Goal: Task Accomplishment & Management: Manage account settings

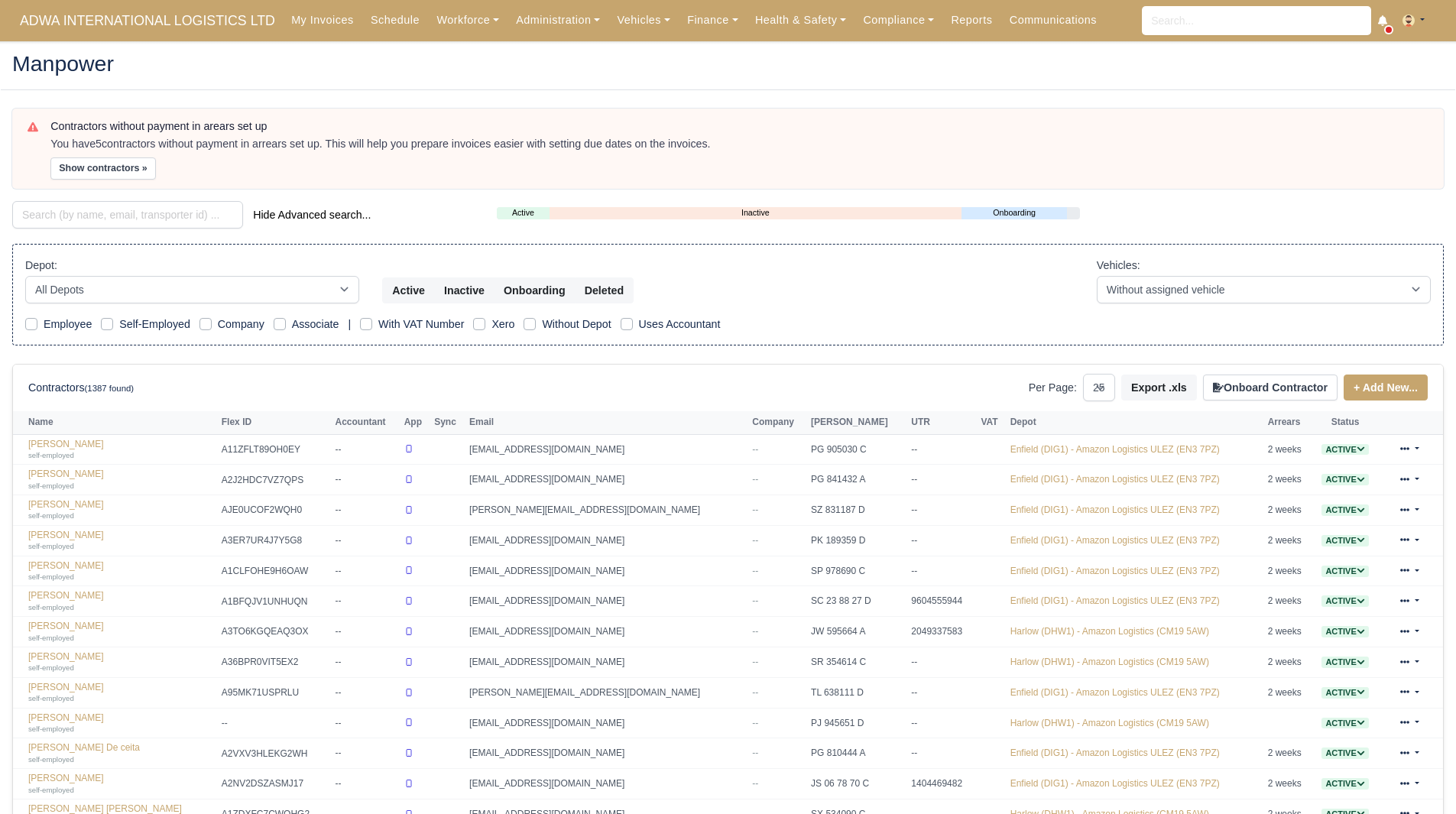
select select "25"
click at [117, 174] on button "Show contractors »" at bounding box center [103, 169] width 106 height 23
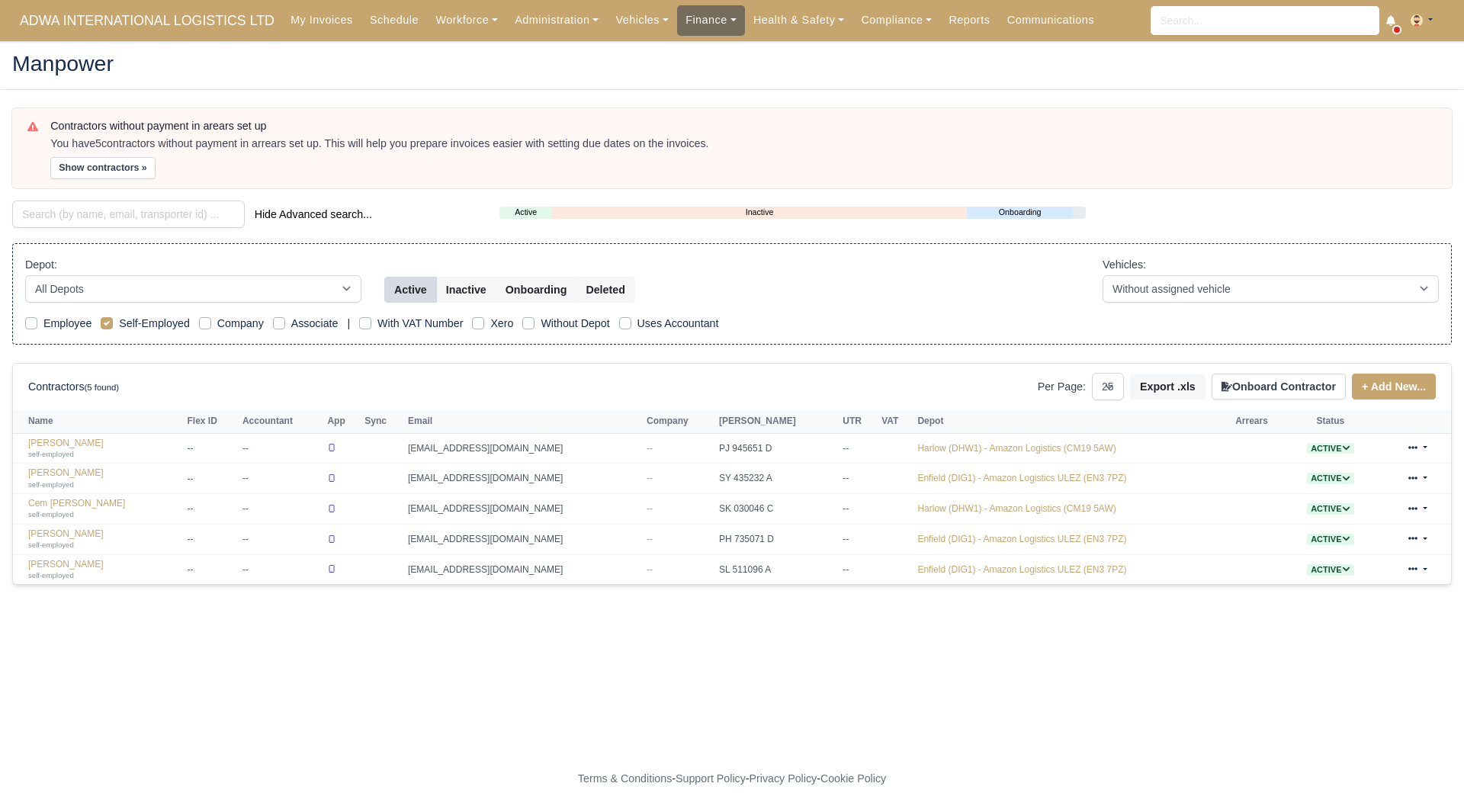
click at [677, 15] on link "Finance" at bounding box center [711, 20] width 67 height 29
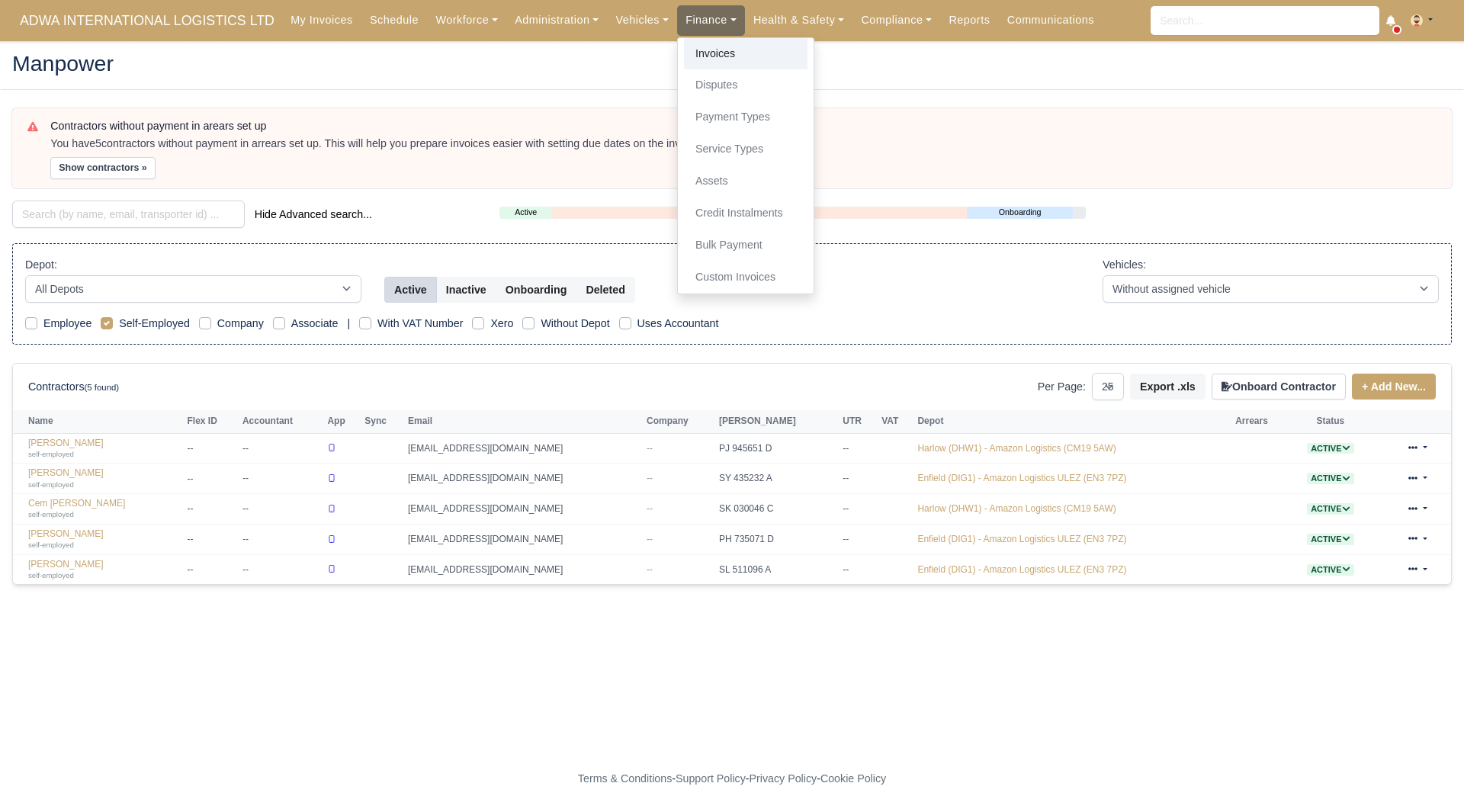
click at [689, 55] on link "Invoices" at bounding box center [745, 54] width 124 height 32
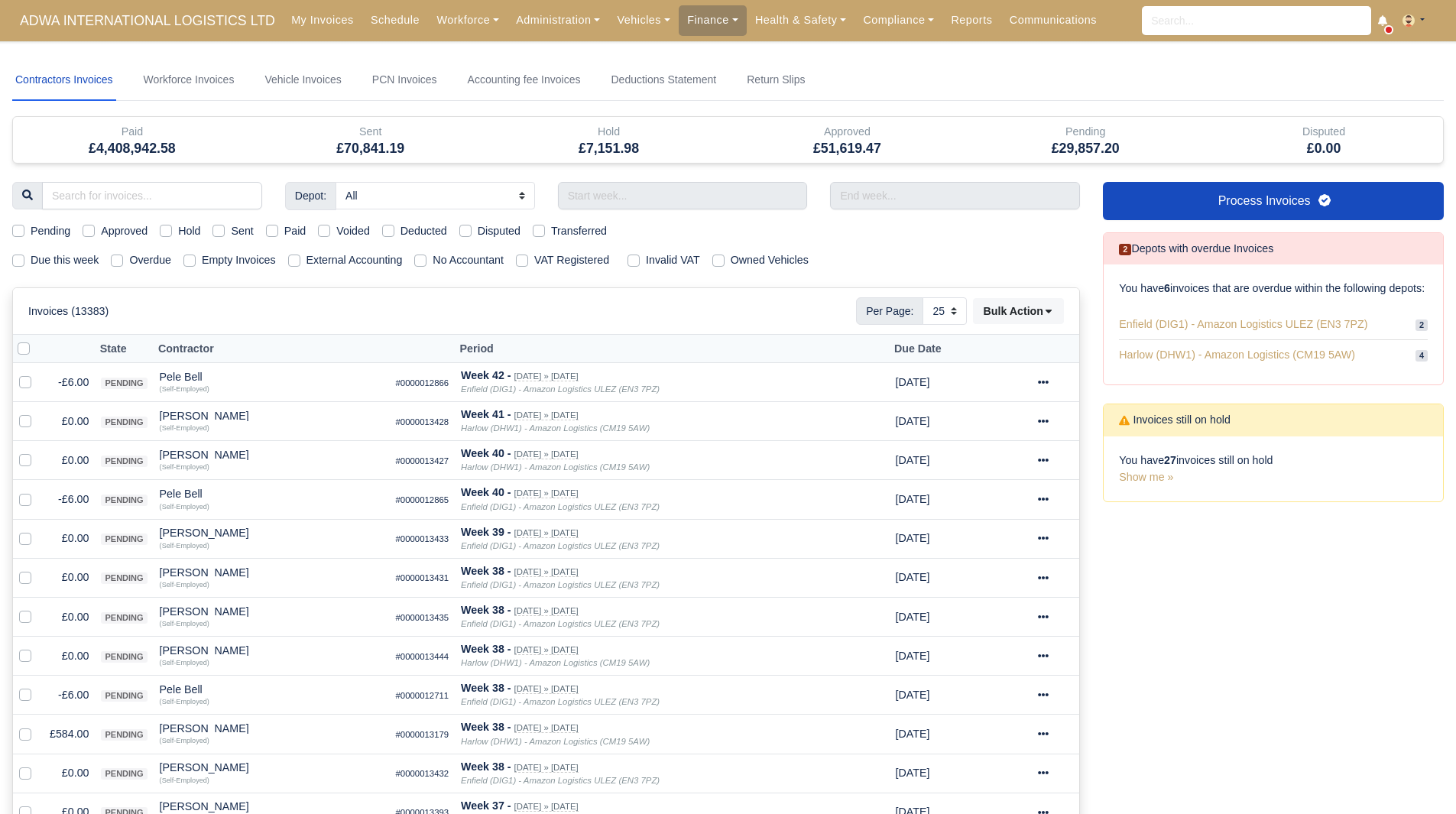
select select "25"
click at [17, 250] on div "Depot: All Enfield (DIG1) - Amazon Logistics ULEZ (EN3 7PZ) Harlow (DHW1) - Ama…" at bounding box center [546, 790] width 1091 height 1216
click at [30, 256] on label "Due this week" at bounding box center [64, 260] width 68 height 17
click at [17, 256] on input "Due this week" at bounding box center [18, 257] width 12 height 12
checkbox input "true"
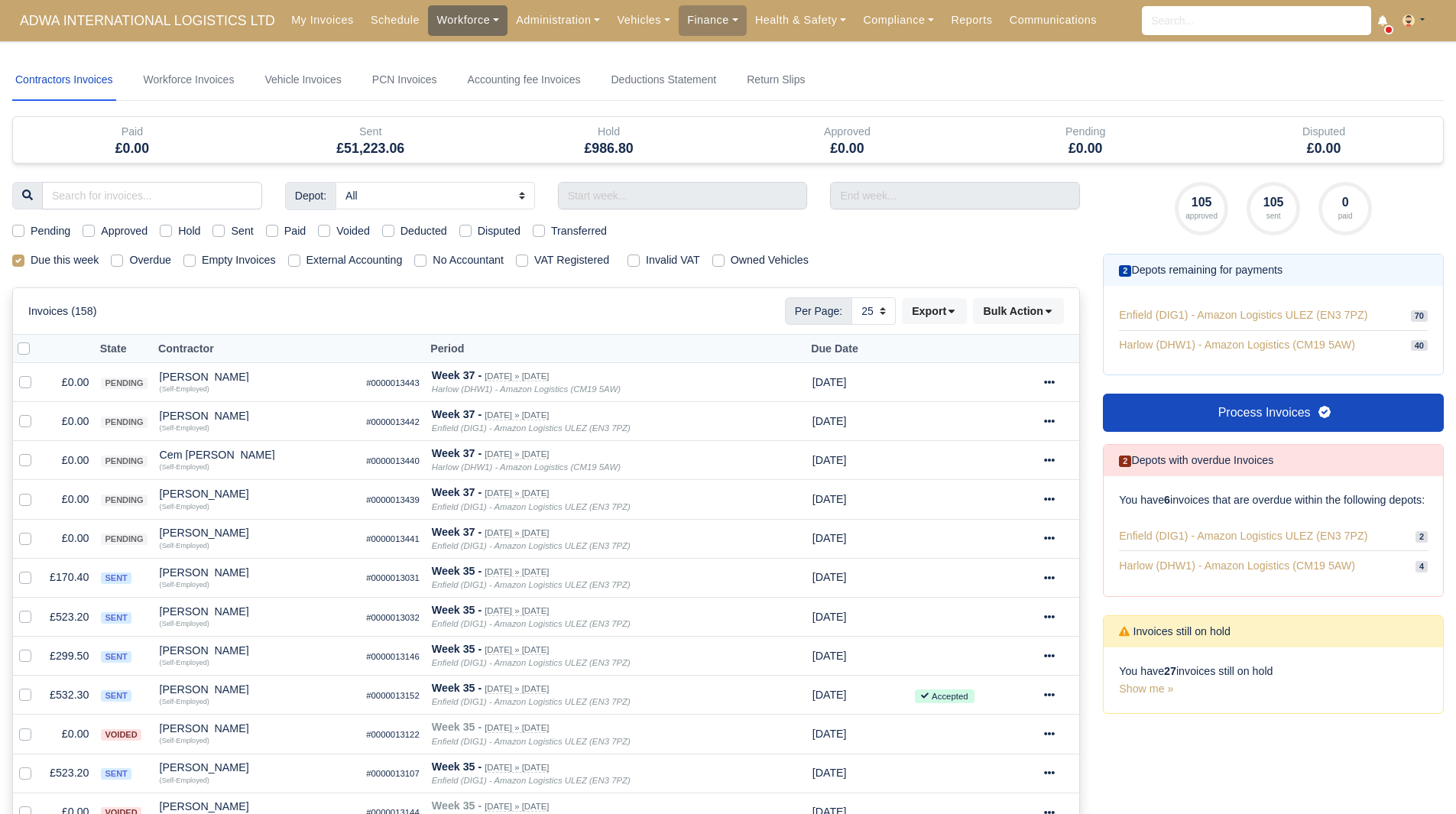
click at [447, 13] on link "Workforce" at bounding box center [468, 20] width 80 height 29
click at [443, 46] on link "Manpower" at bounding box center [497, 54] width 124 height 32
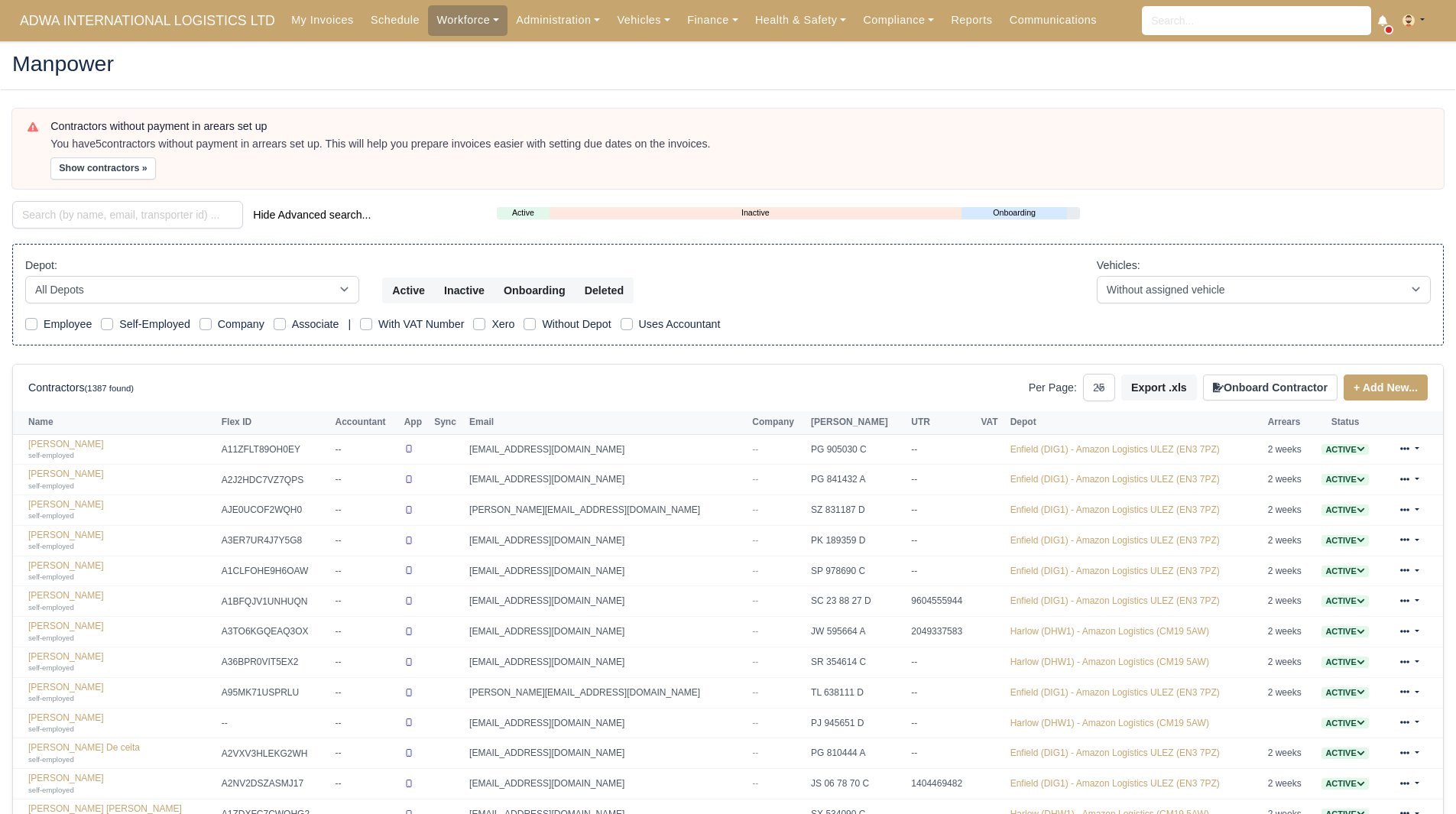
select select "25"
click at [101, 165] on button "Show contractors »" at bounding box center [103, 169] width 106 height 23
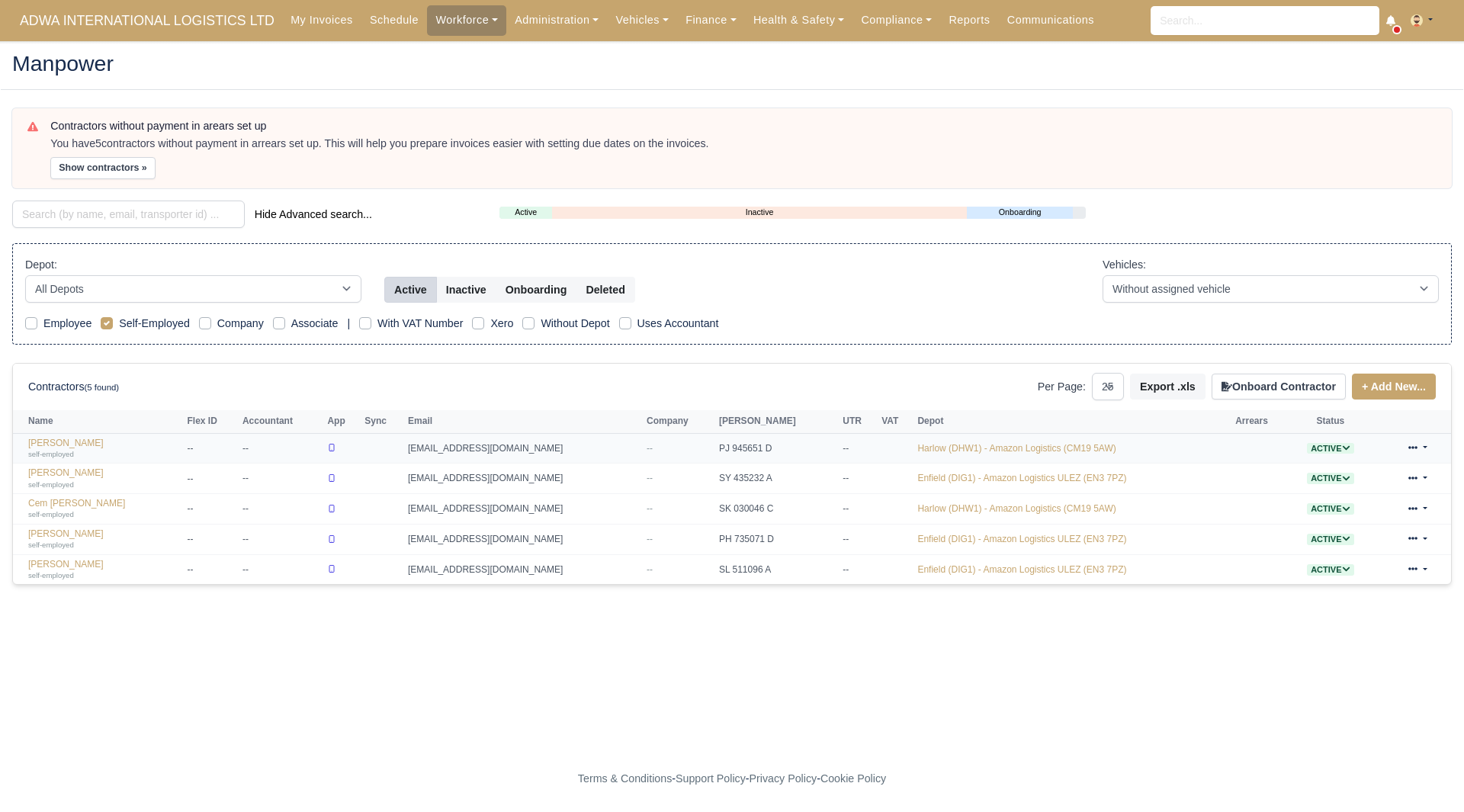
click at [54, 433] on td "Alfie Walsom self-employed" at bounding box center [98, 448] width 170 height 30
click at [54, 441] on link "Alfie Walsom self-employed" at bounding box center [104, 449] width 151 height 22
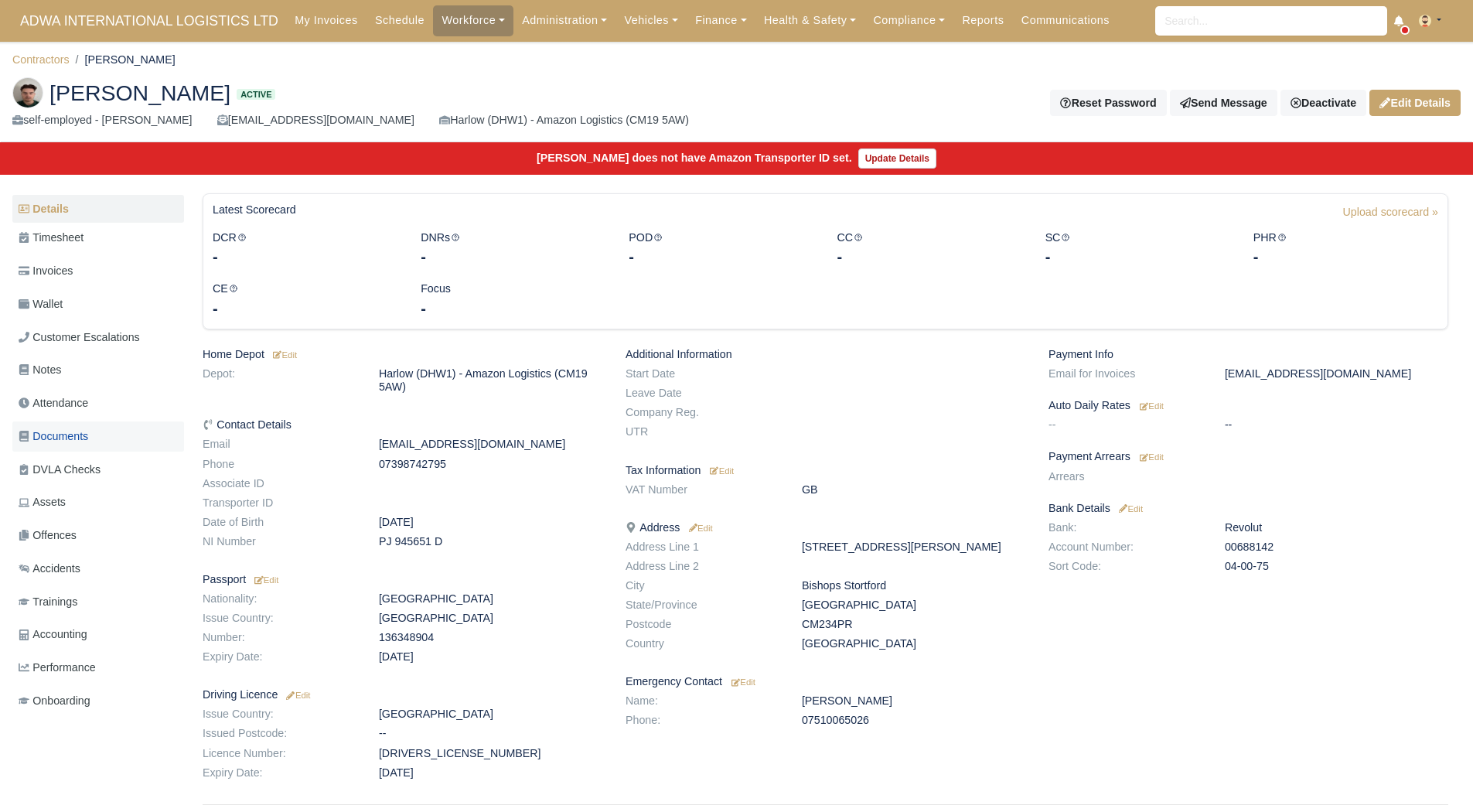
click at [88, 447] on link "Documents" at bounding box center [98, 436] width 172 height 30
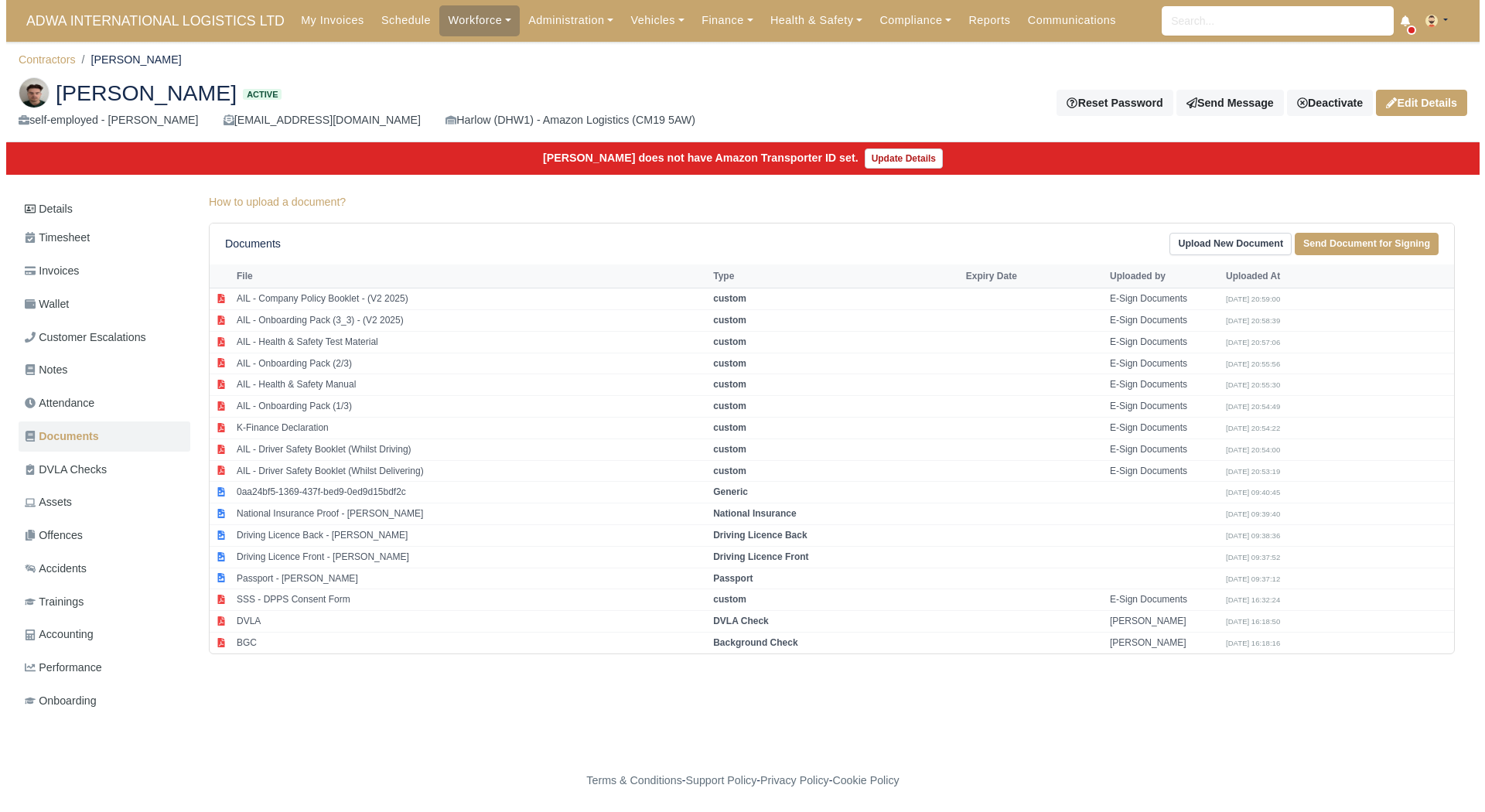
scroll to position [11, 0]
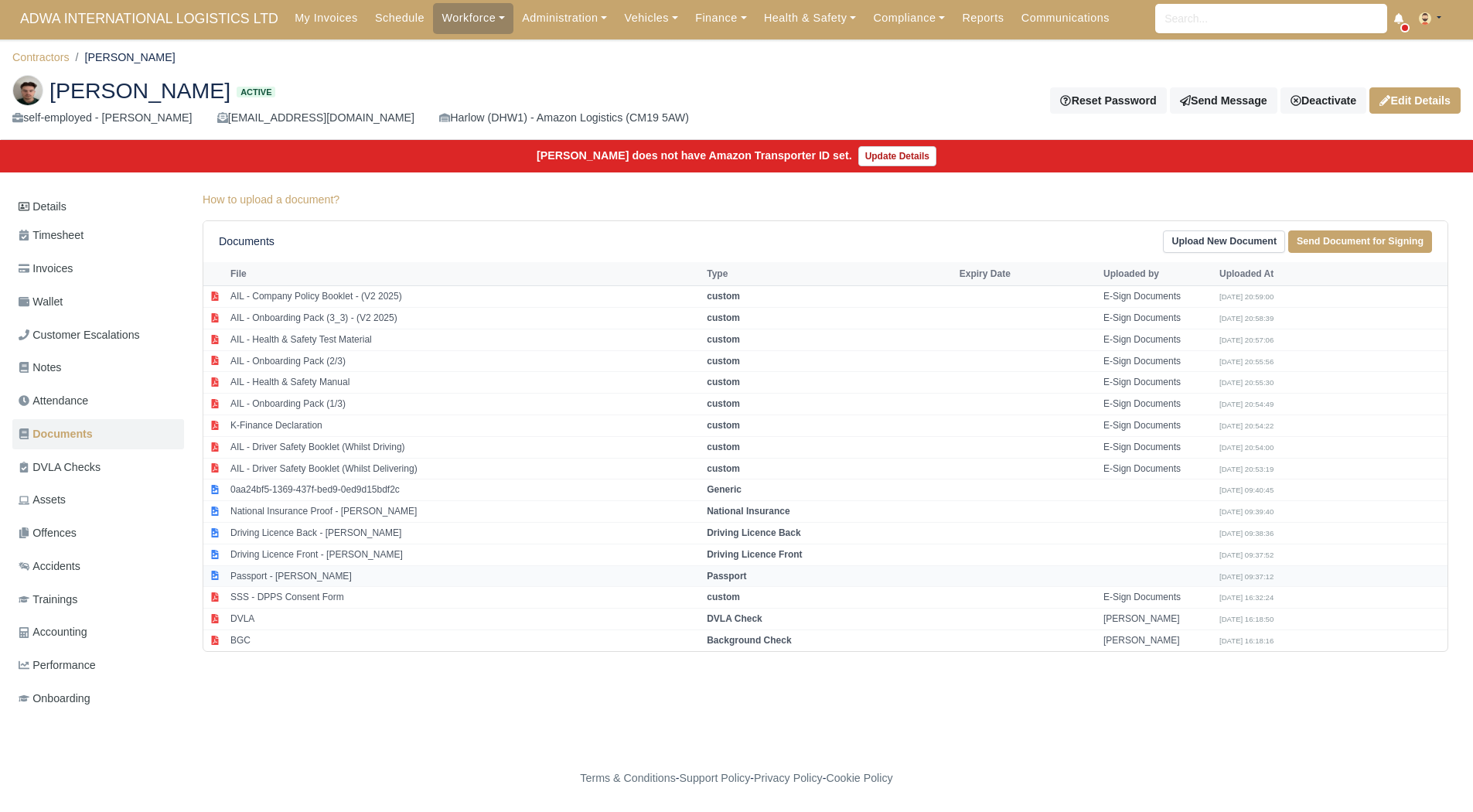
click at [406, 565] on td "Passport - Alfie Walsom" at bounding box center [464, 575] width 476 height 22
select select "passport"
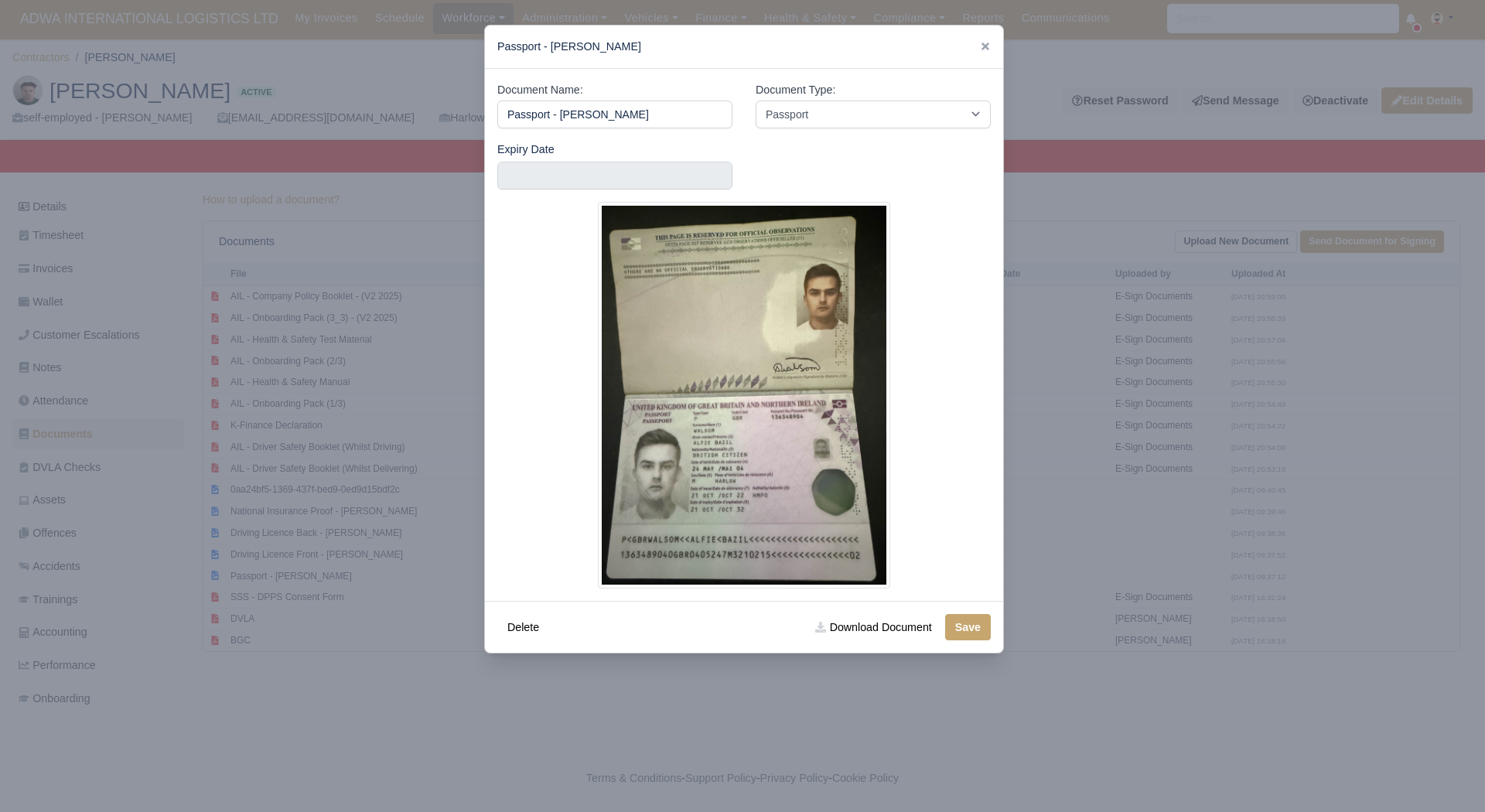
click at [361, 583] on div at bounding box center [742, 406] width 1485 height 812
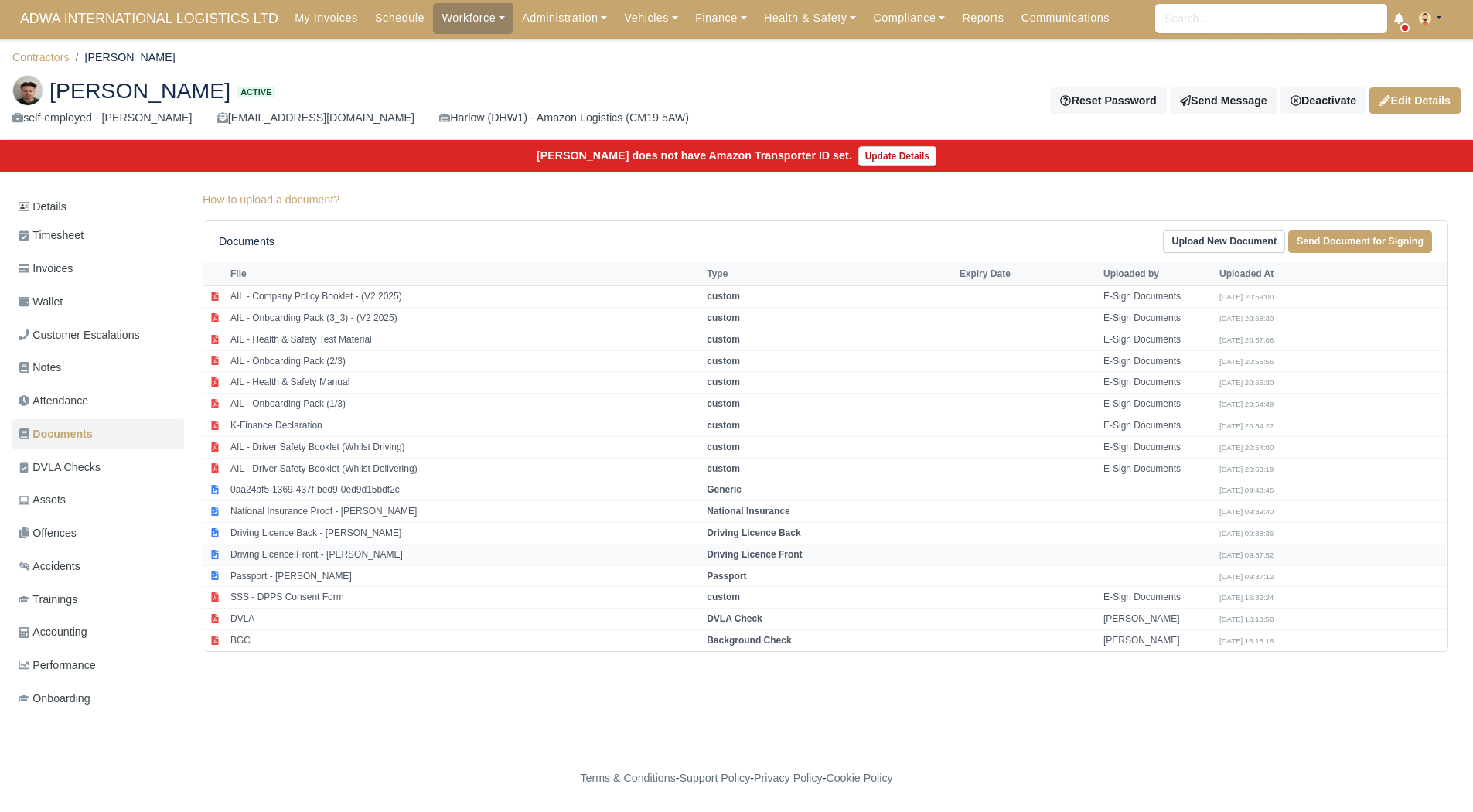
click at [352, 545] on td "Driving Licence Front - Alfie Walsom" at bounding box center [464, 554] width 476 height 22
select select "driving-licence-front"
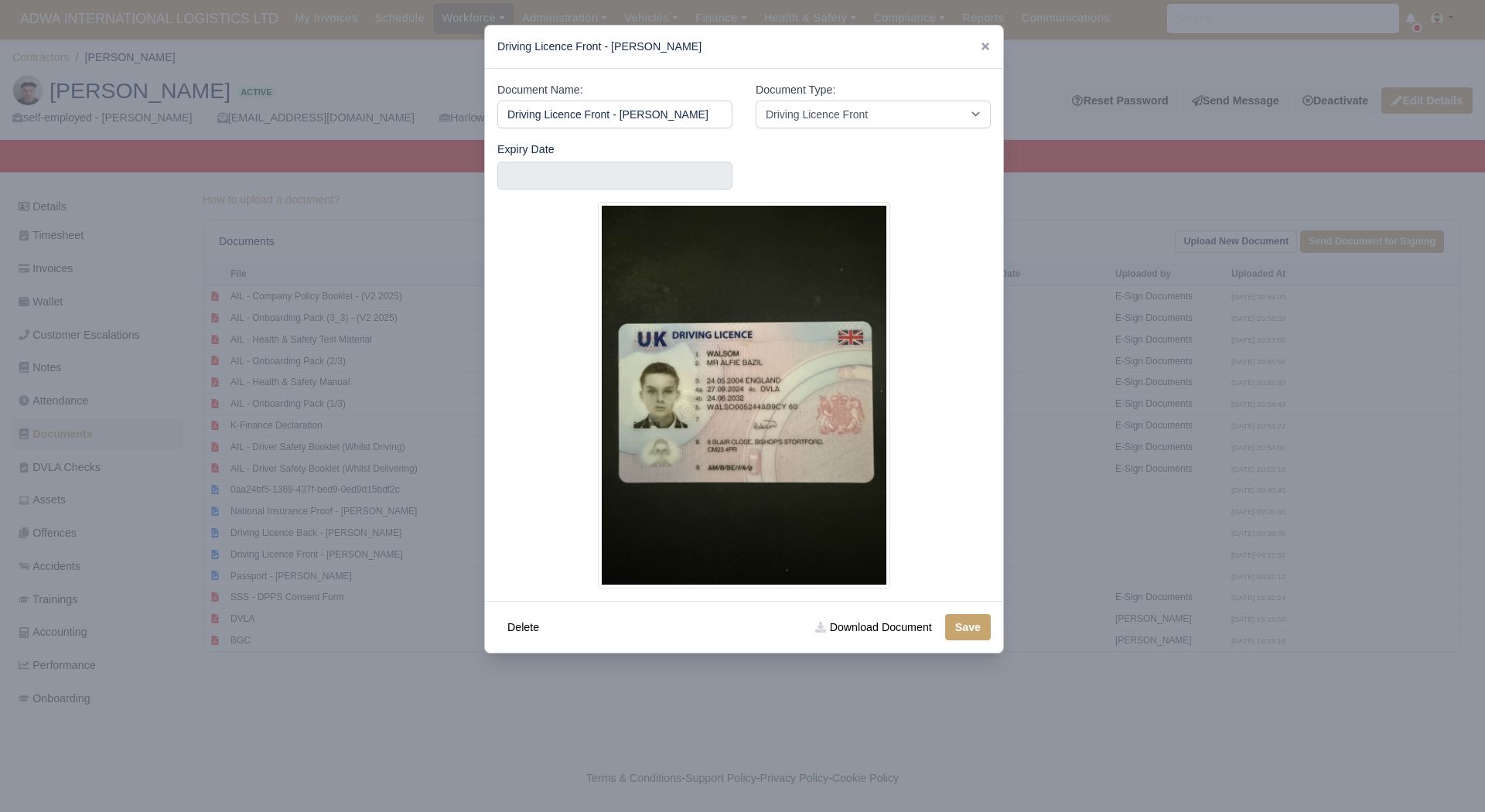
click at [526, 160] on div "Expiry Date" at bounding box center [615, 165] width 235 height 49
click at [525, 164] on input "text" at bounding box center [615, 175] width 235 height 28
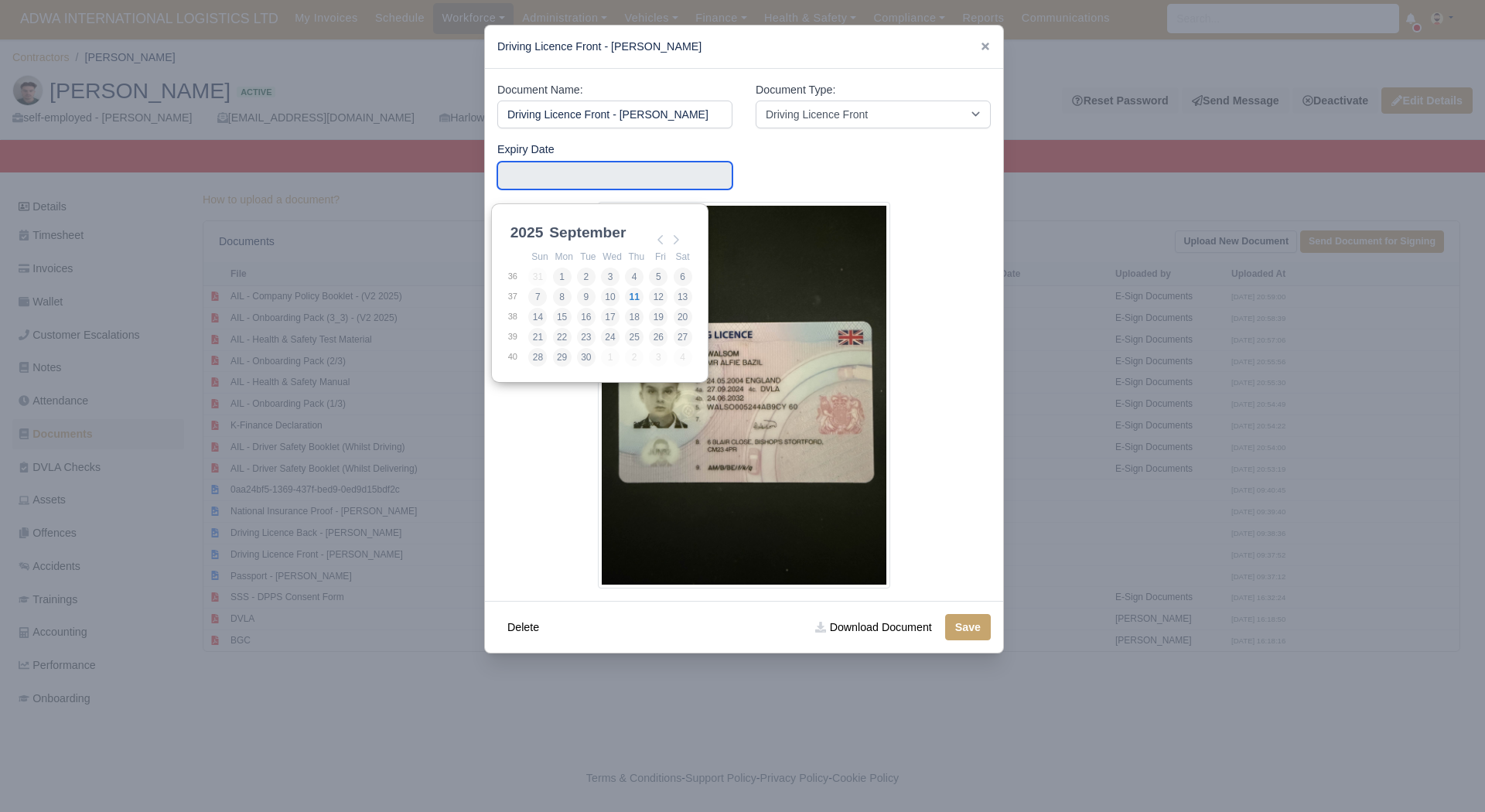
click at [520, 221] on div "2025 2025 2026 2027 2028 2029 2030 2031 2032 2033 2034 2035 2036 2037 2038 2039…" at bounding box center [526, 232] width 39 height 23
click at [523, 225] on select "2025 2026 2027 2028 2029 2030 2031 2032 2033 2034 2035 2036 2037 2038 2039 2040…" at bounding box center [541, 241] width 69 height 32
type input "2032-06-24"
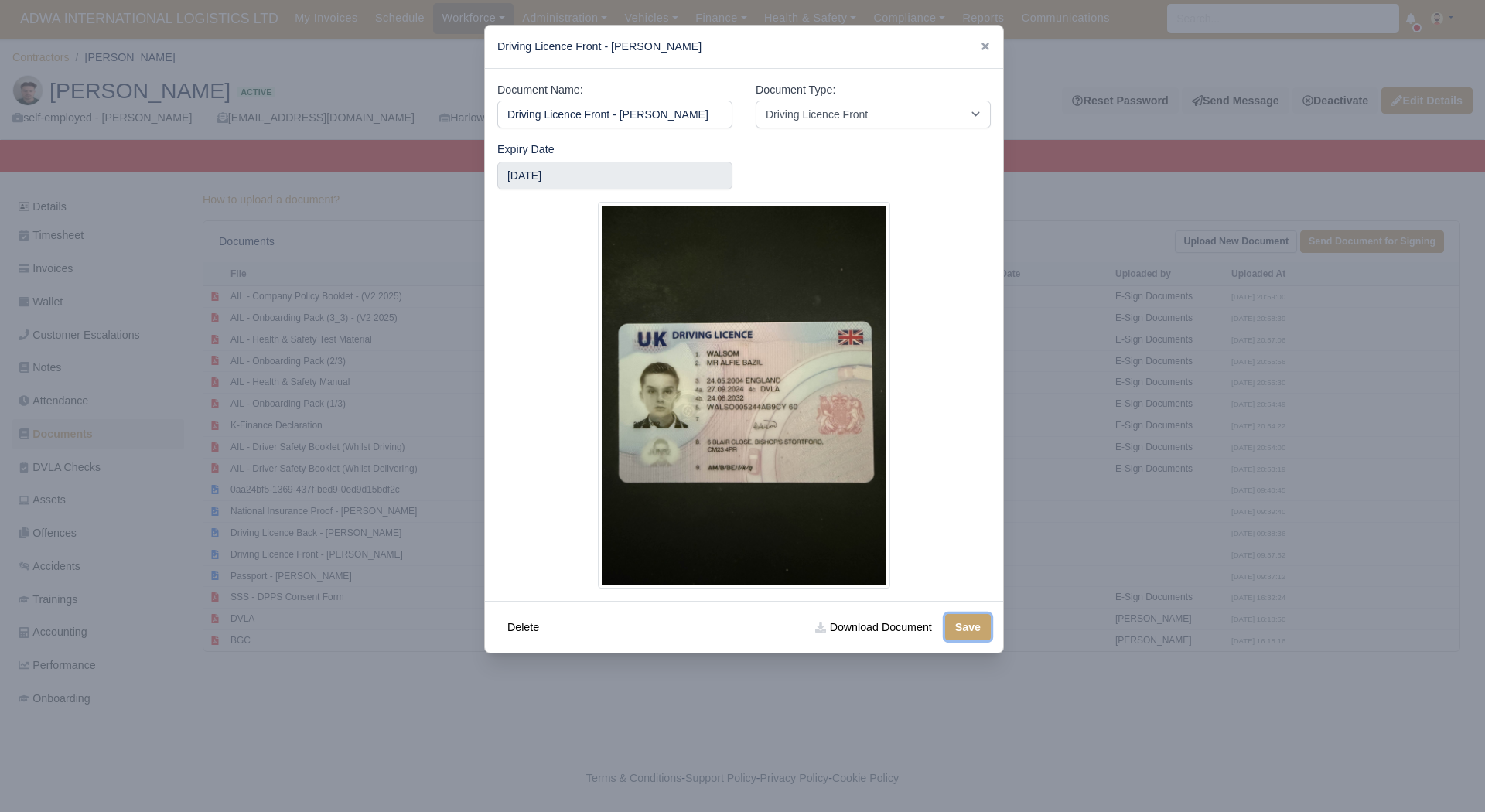
click at [964, 623] on button "Save" at bounding box center [967, 627] width 46 height 26
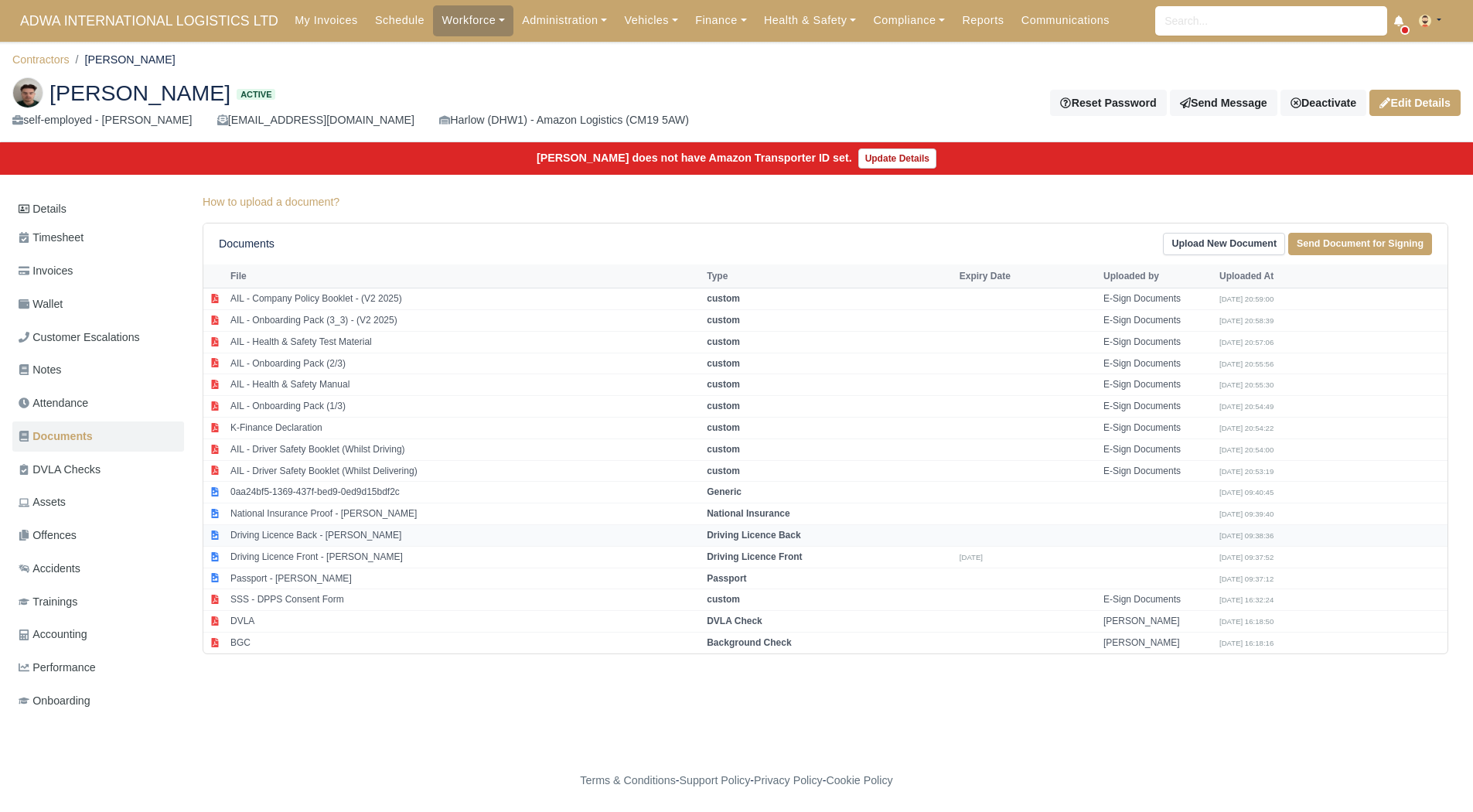
click at [349, 526] on td "Driving Licence Back - Alfie Walsom" at bounding box center [464, 535] width 476 height 22
select select "driving-licence-back"
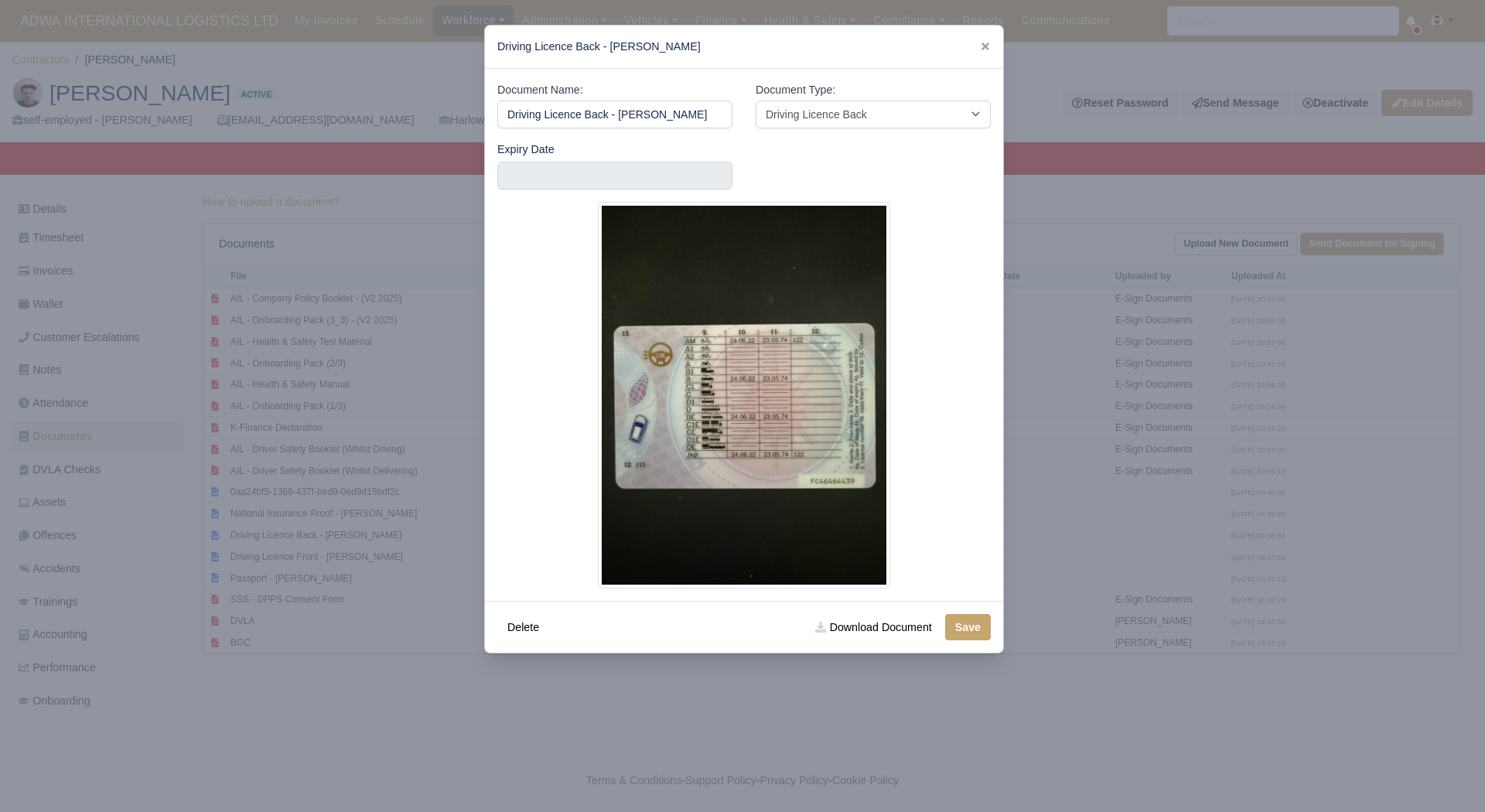
click at [350, 560] on div at bounding box center [742, 406] width 1485 height 812
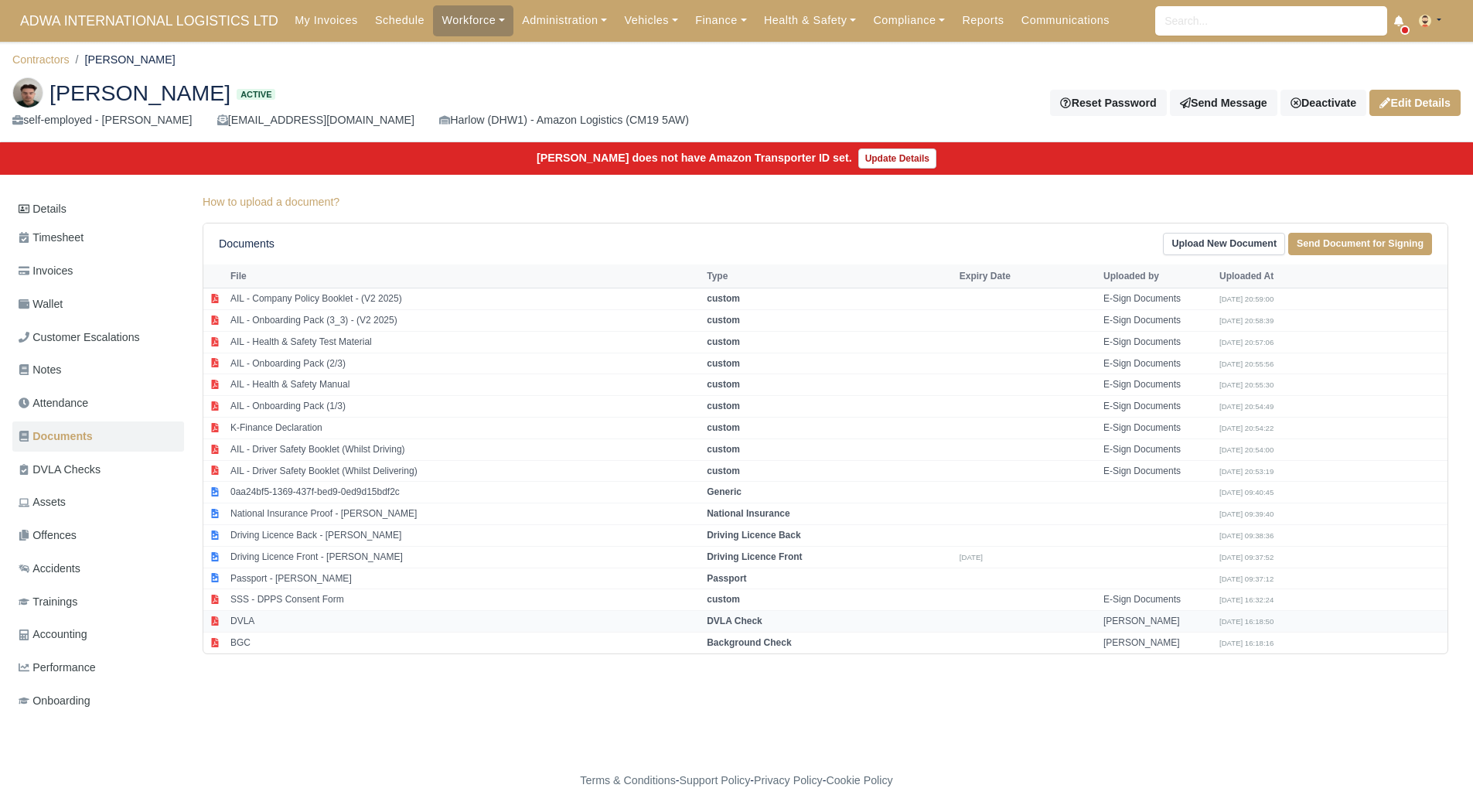
click at [312, 623] on td "DVLA" at bounding box center [464, 621] width 476 height 22
select select "dvla-check"
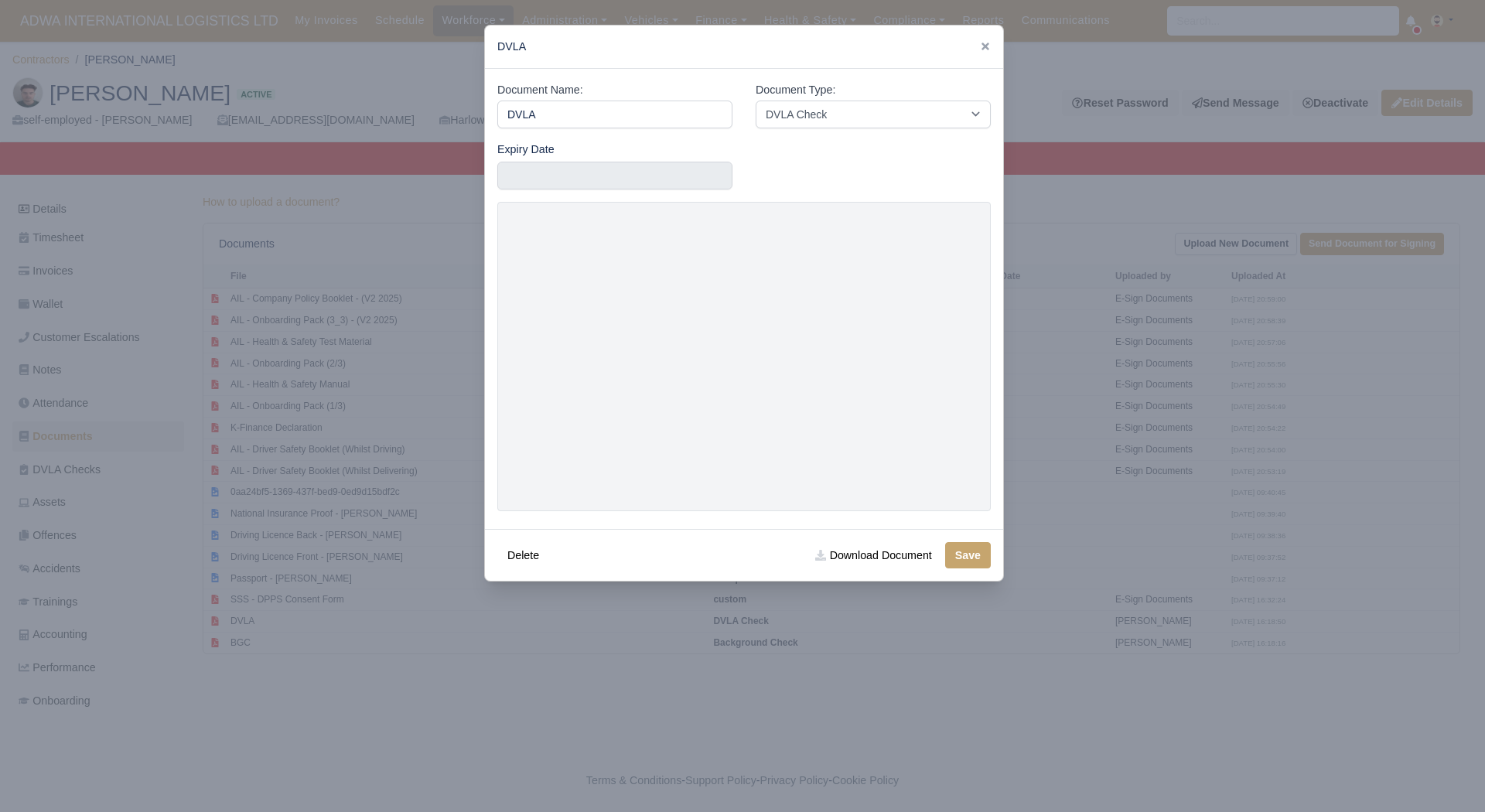
drag, startPoint x: 235, startPoint y: 598, endPoint x: 177, endPoint y: 513, distance: 102.9
click at [177, 513] on div at bounding box center [742, 406] width 1485 height 812
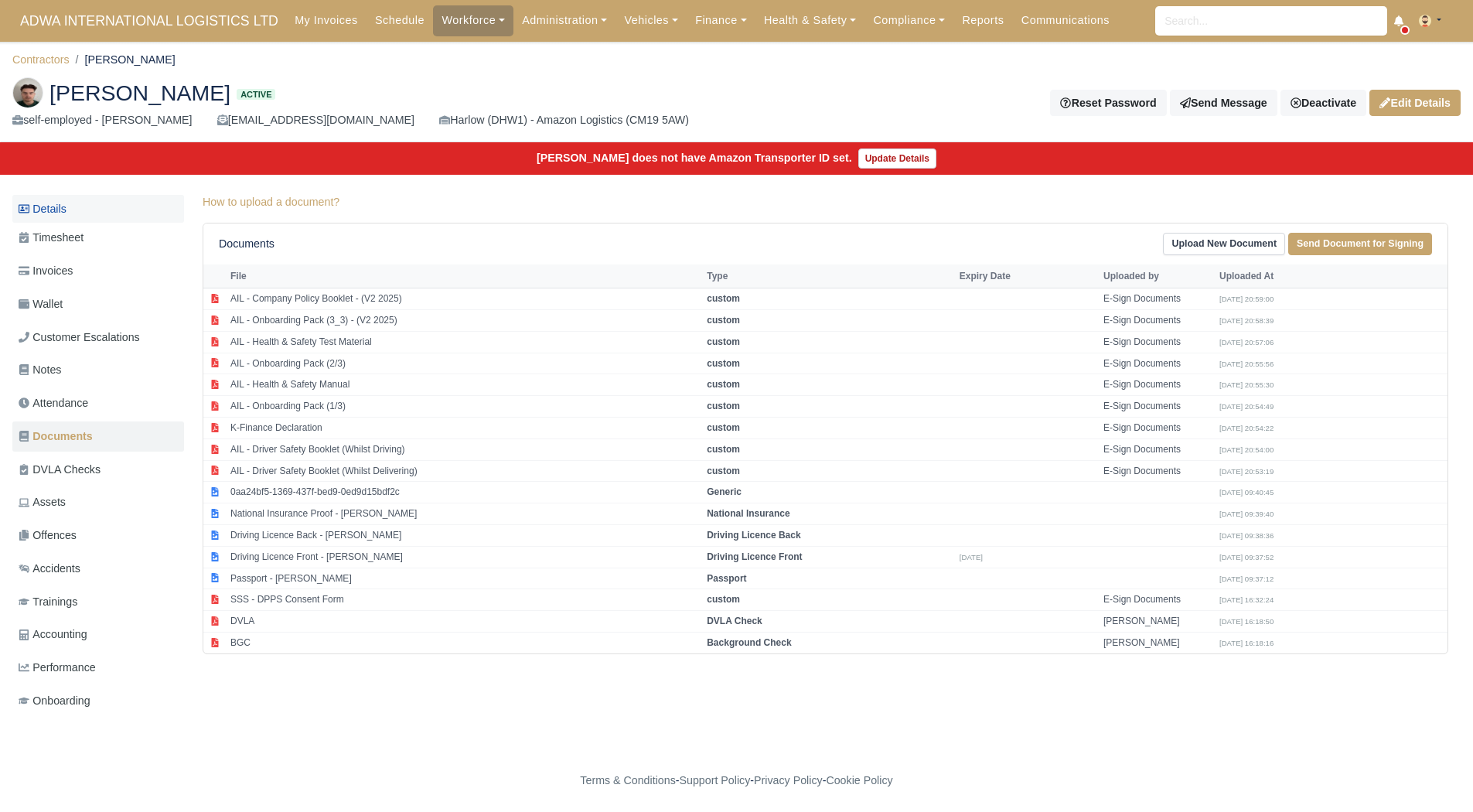
click at [81, 206] on link "Details" at bounding box center [98, 209] width 172 height 29
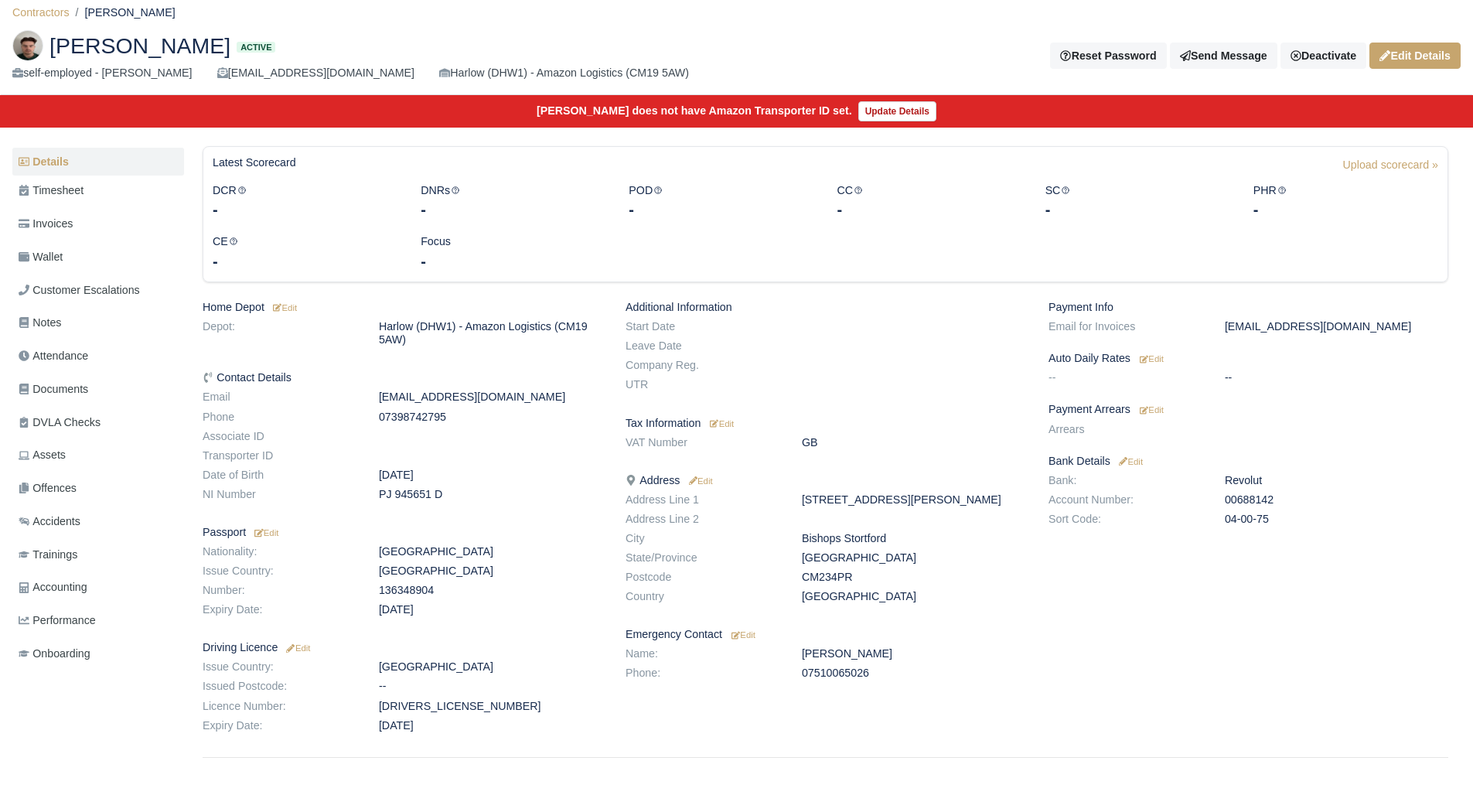
scroll to position [48, 0]
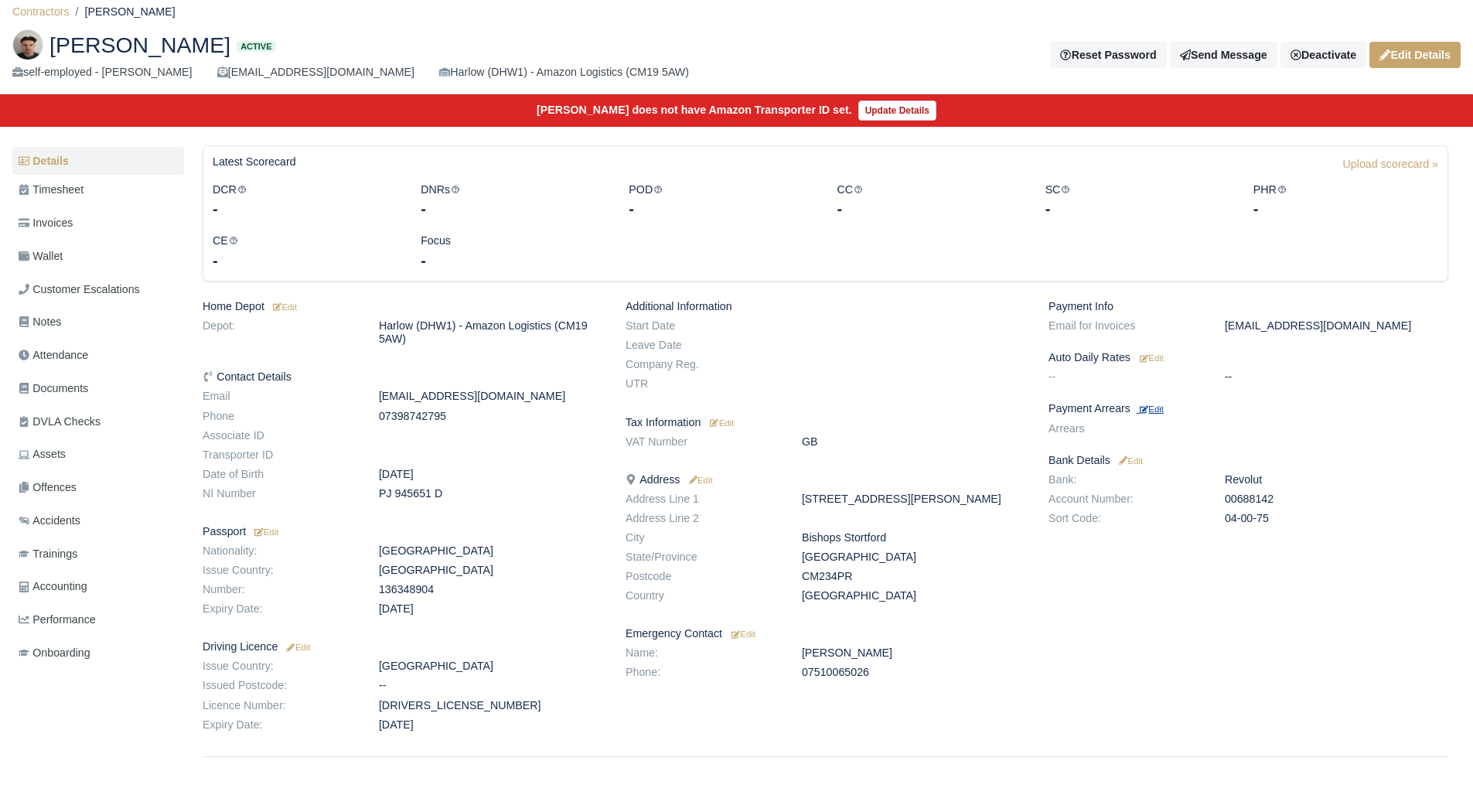
click at [1162, 414] on small "Edit" at bounding box center [1151, 409] width 24 height 10
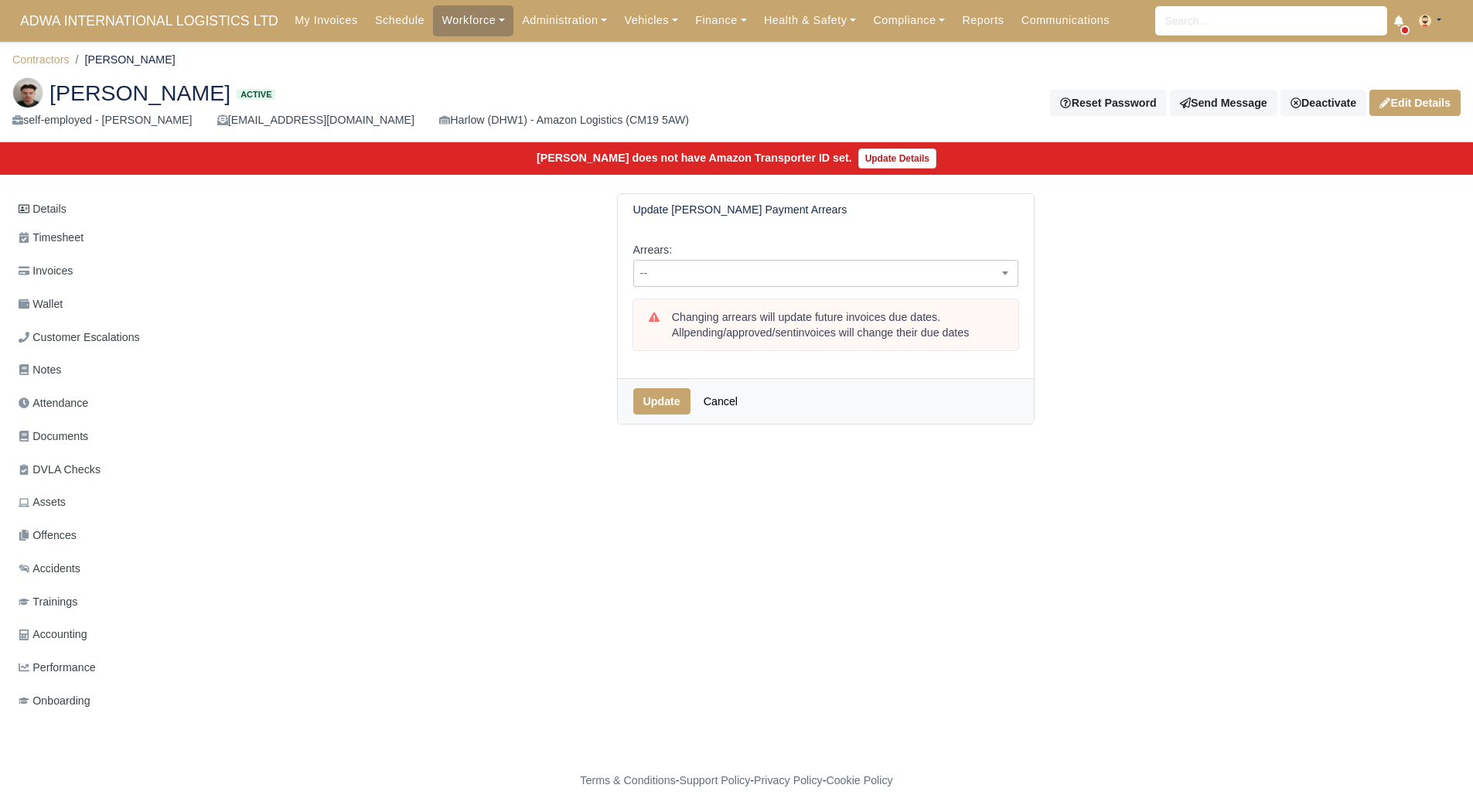
click at [709, 277] on span "--" at bounding box center [826, 274] width 383 height 19
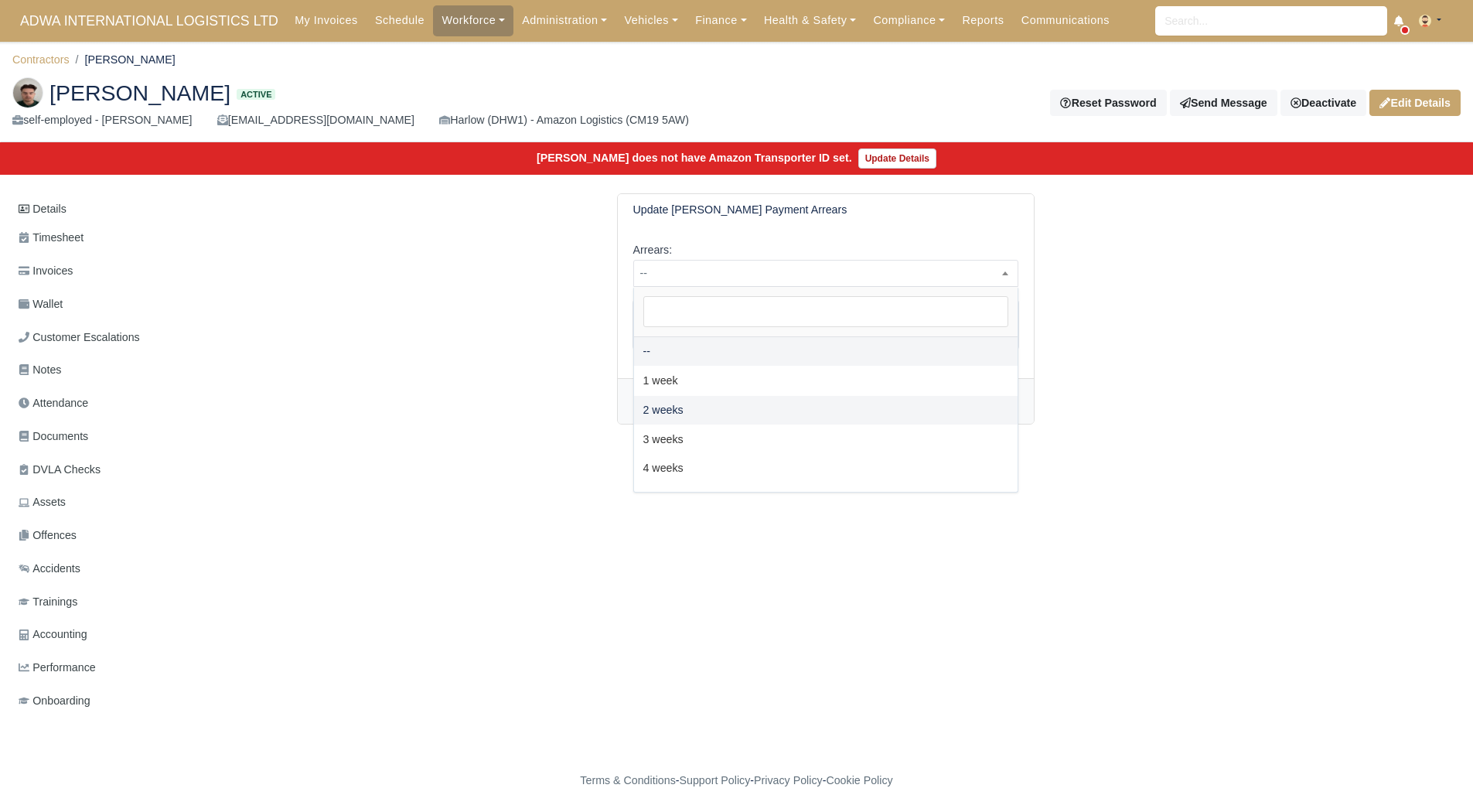
select select "2W"
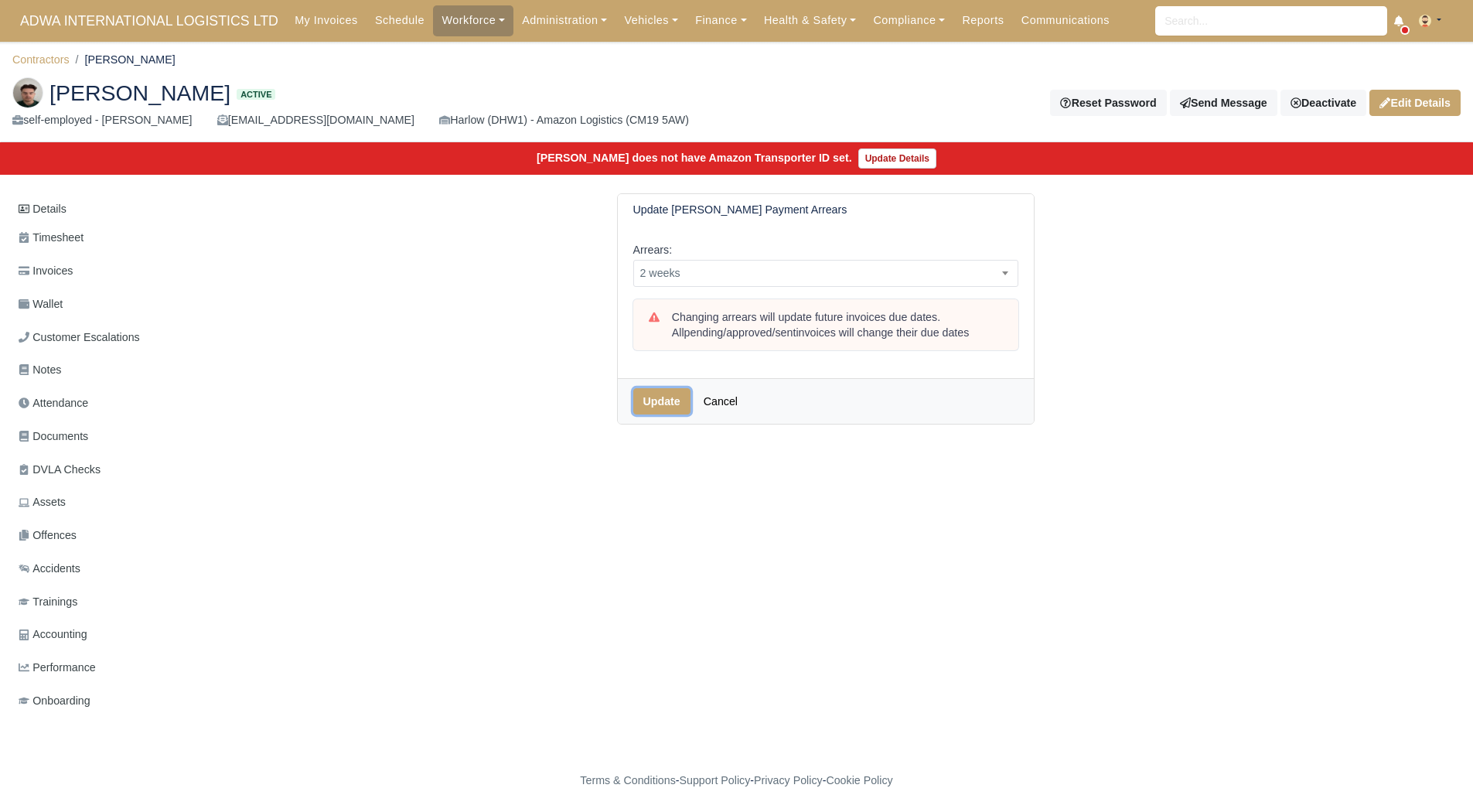
click at [679, 400] on button "Update" at bounding box center [661, 402] width 57 height 26
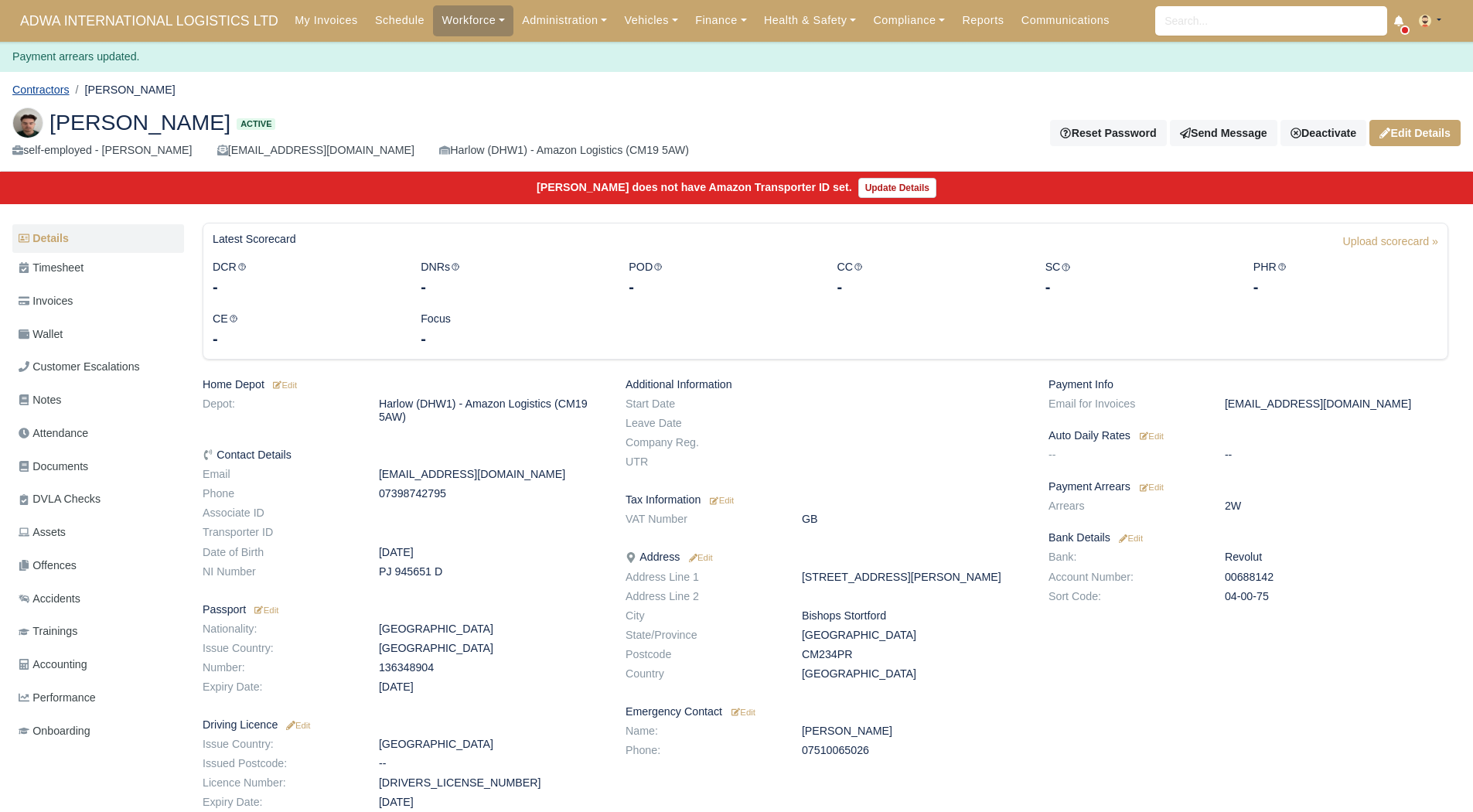
click at [40, 88] on link "Contractors" at bounding box center [40, 89] width 57 height 12
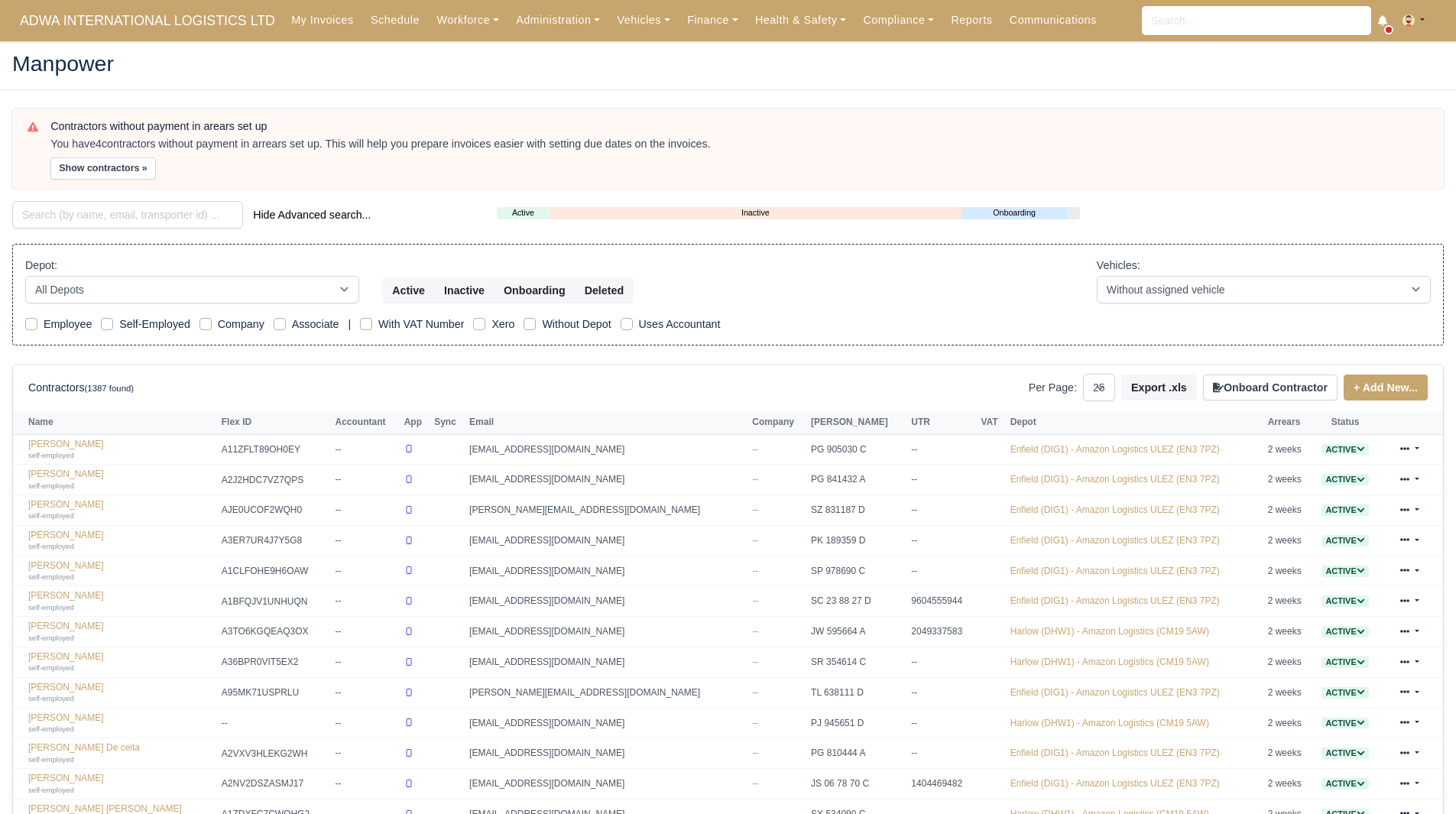
select select "25"
click at [81, 169] on button "Show contractors »" at bounding box center [103, 169] width 106 height 23
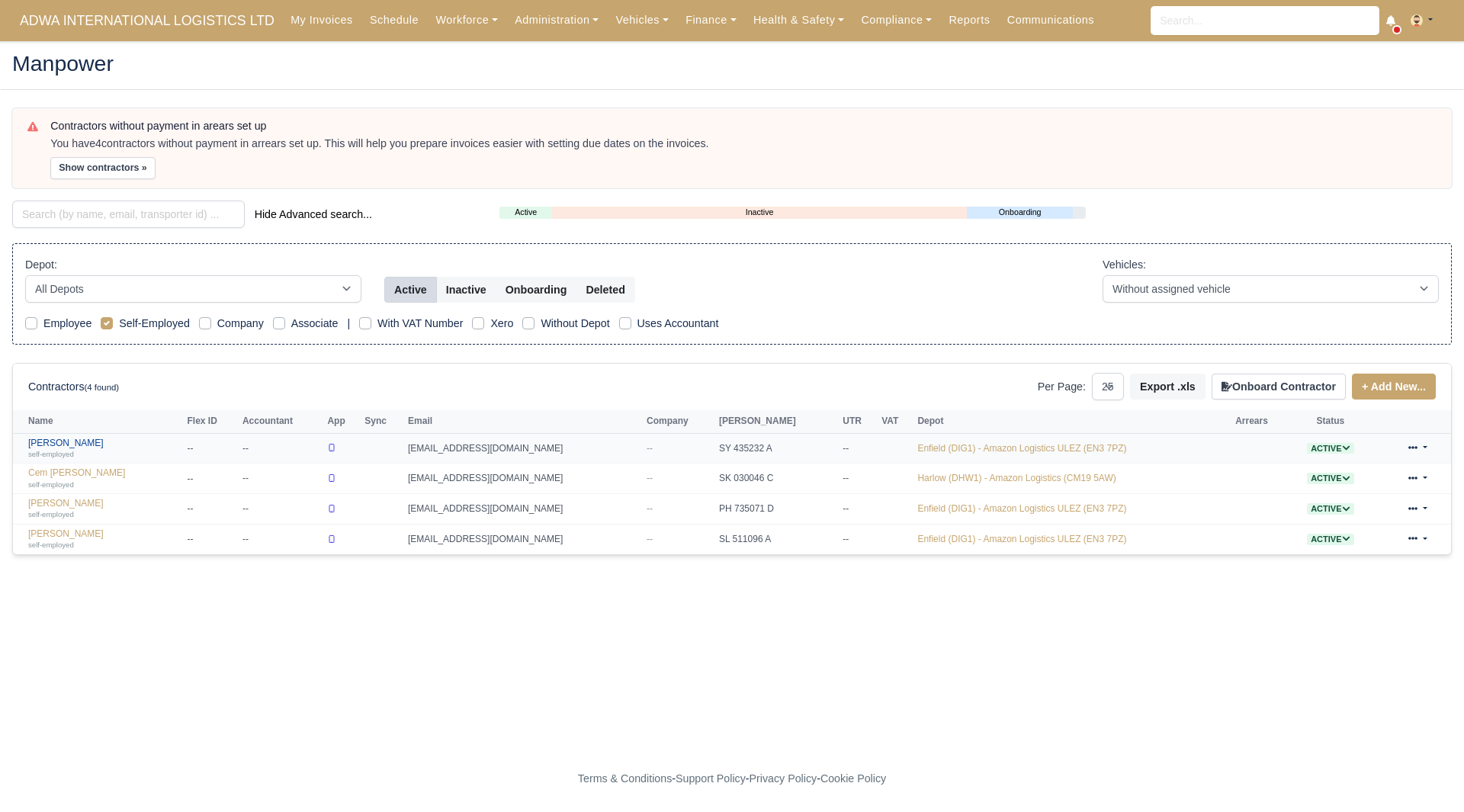
click at [77, 444] on link "[PERSON_NAME] self-employed" at bounding box center [104, 449] width 151 height 22
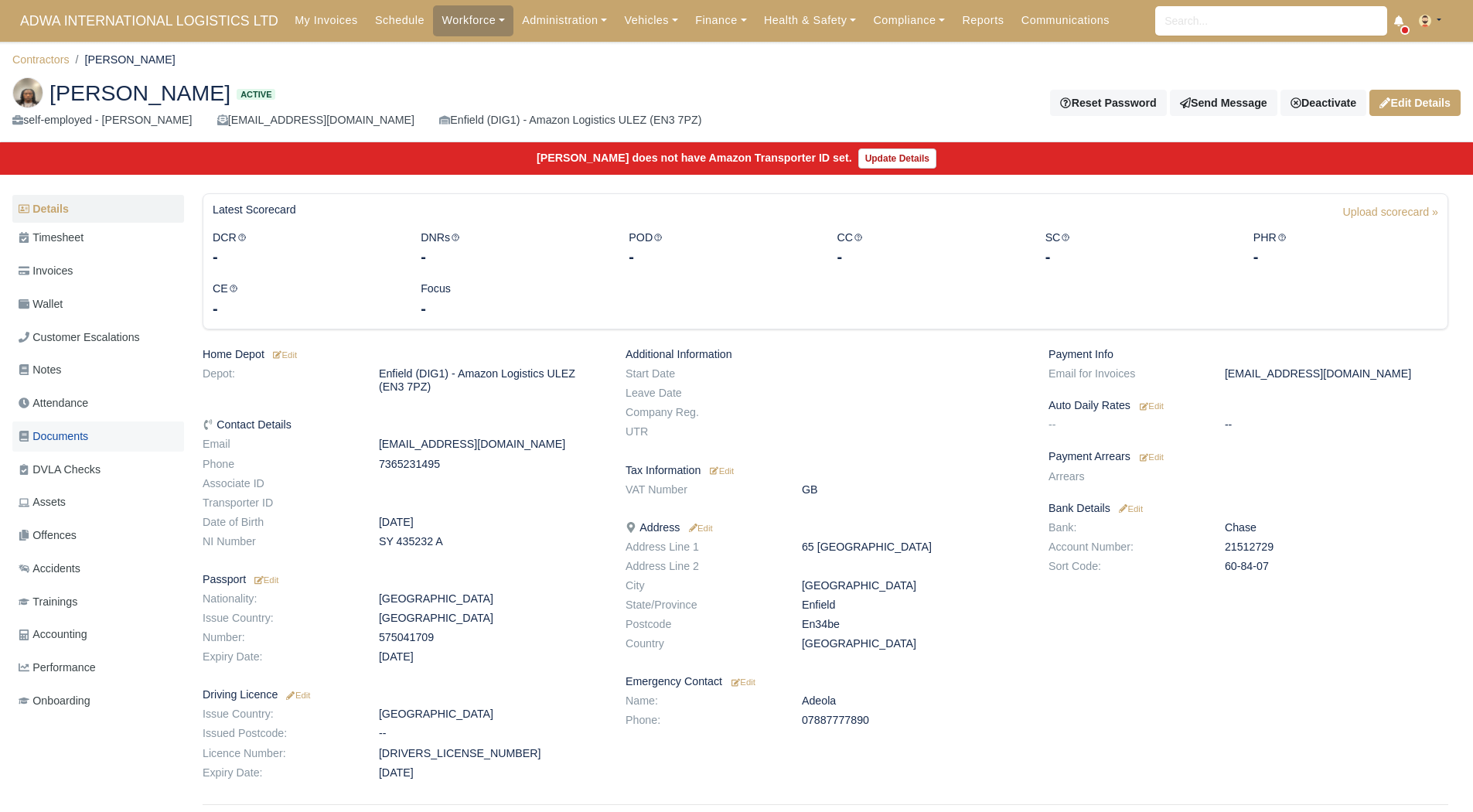
click at [107, 431] on link "Documents" at bounding box center [98, 436] width 172 height 30
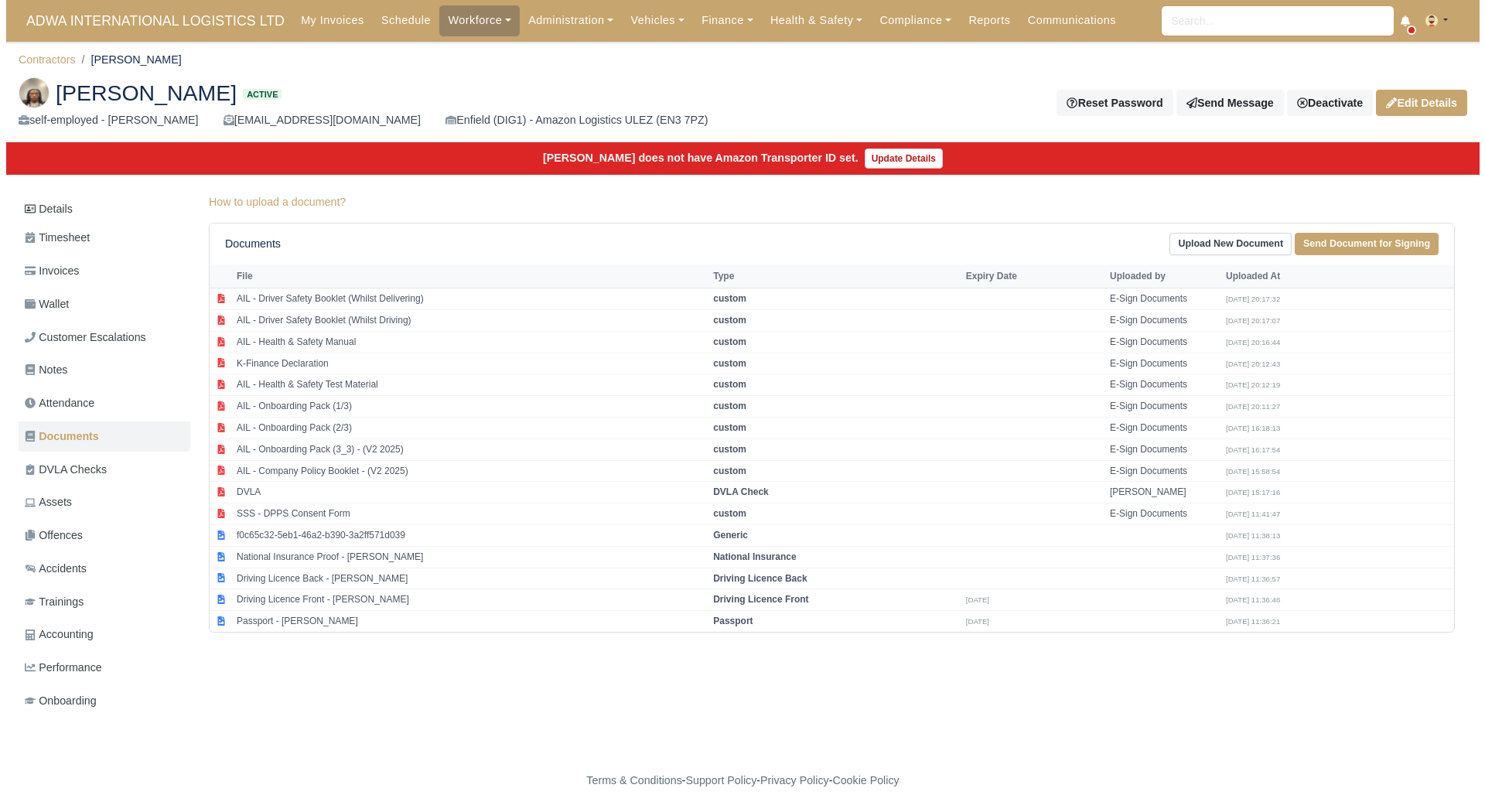
scroll to position [11, 0]
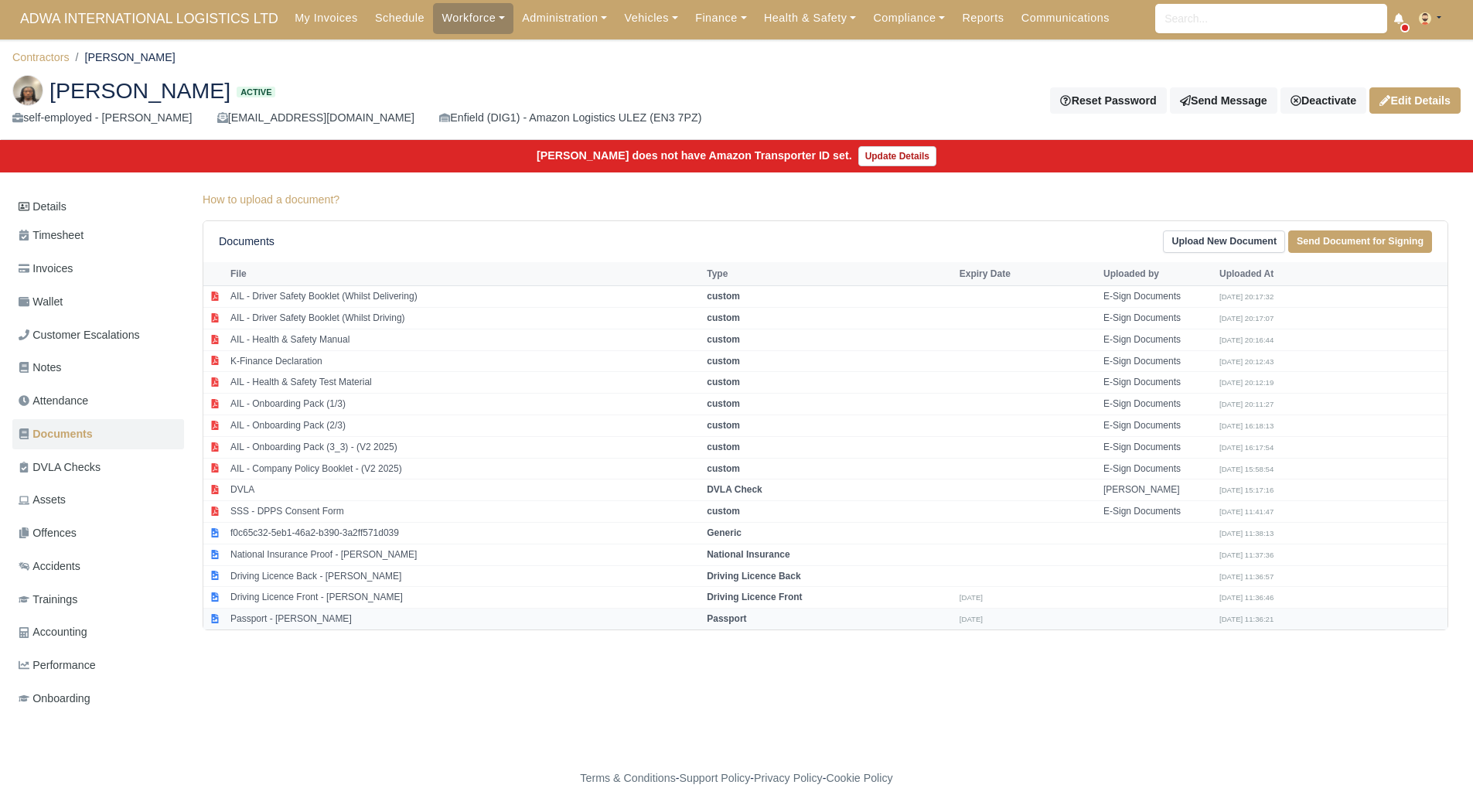
click at [484, 610] on td "Passport - [PERSON_NAME]" at bounding box center [464, 619] width 476 height 21
select select "passport"
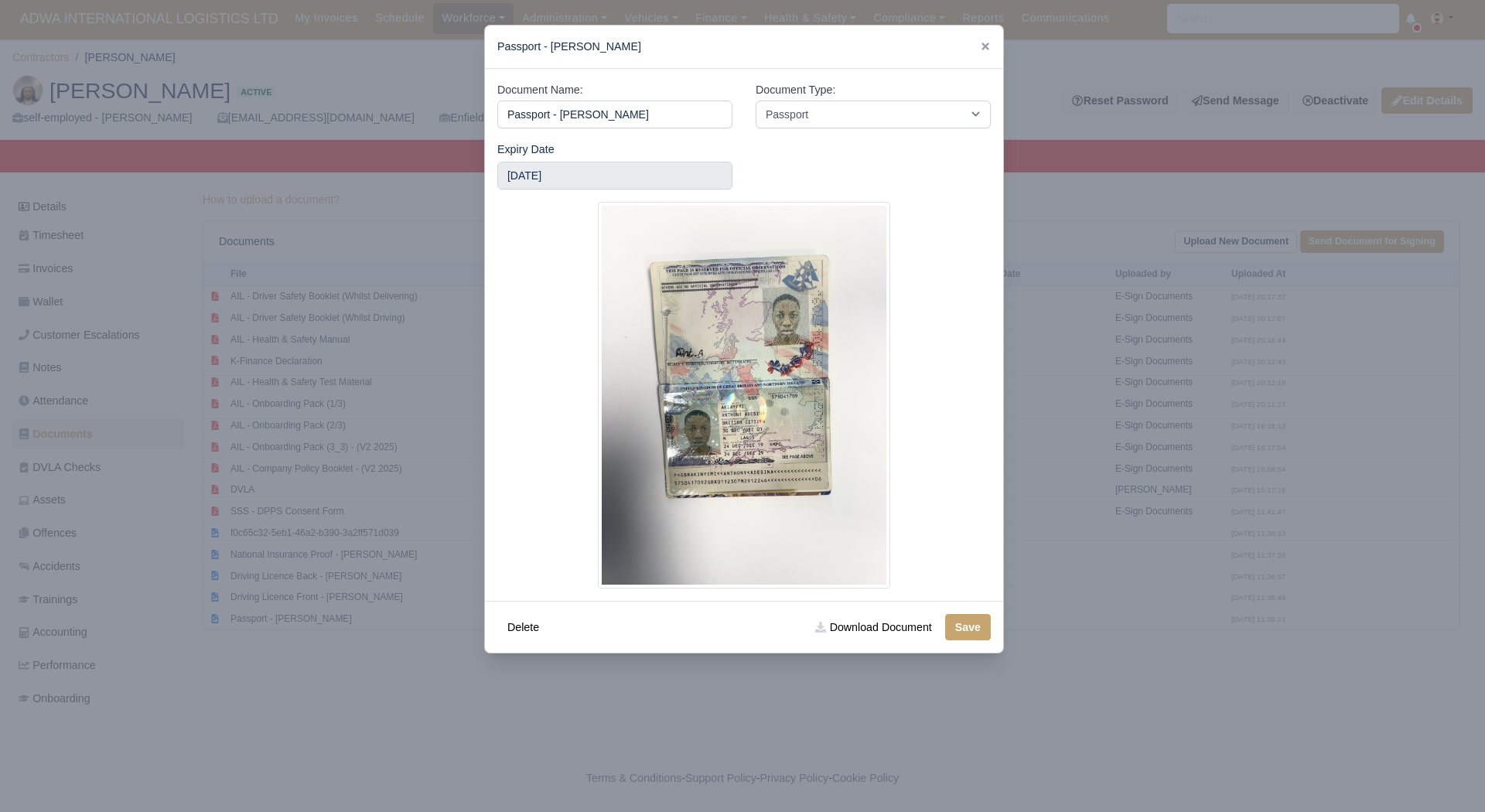
click at [388, 556] on div at bounding box center [742, 406] width 1485 height 812
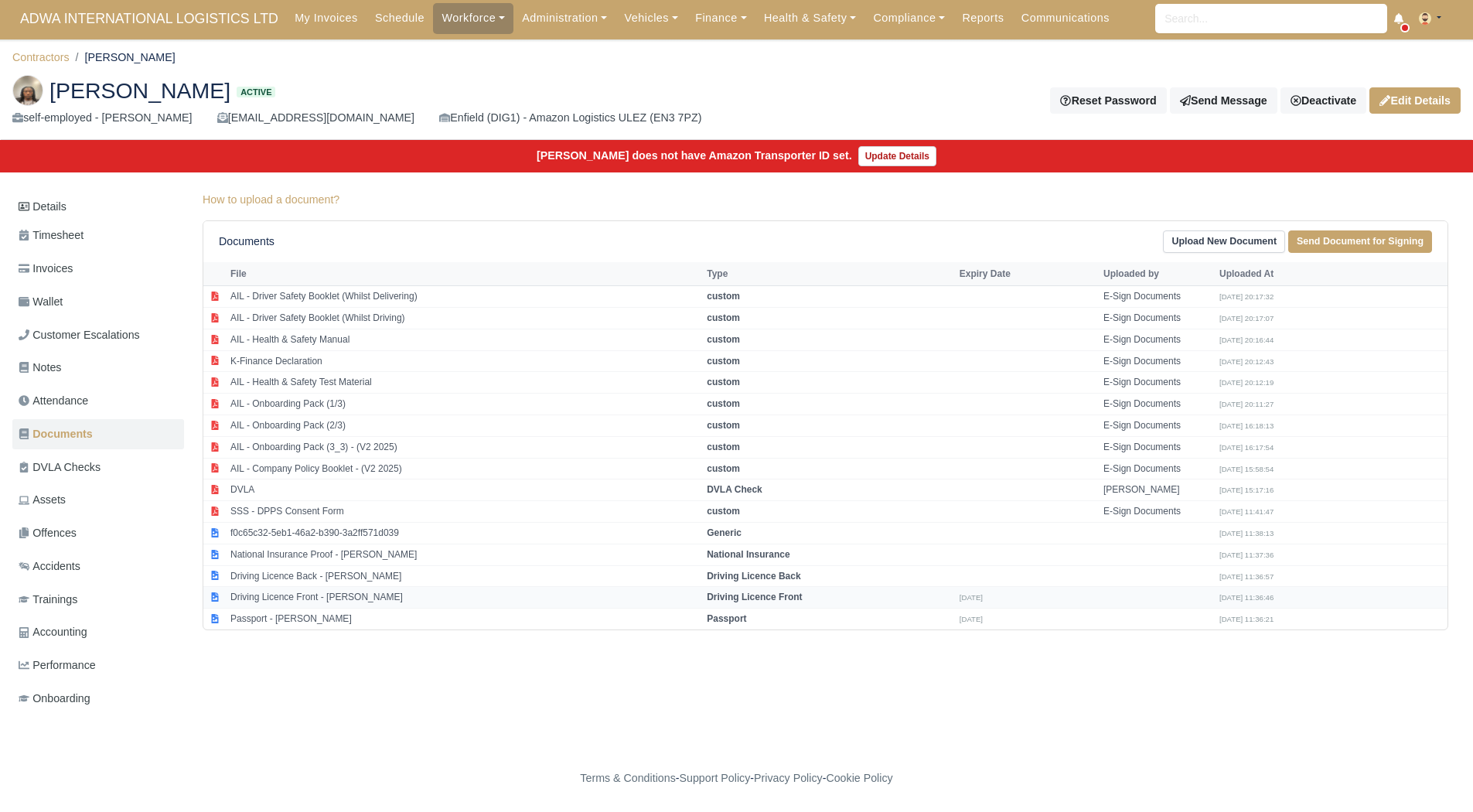
click at [349, 588] on td "Driving Licence Front - [PERSON_NAME]" at bounding box center [464, 597] width 476 height 22
select select "driving-licence-front"
